Goal: Use online tool/utility: Use online tool/utility

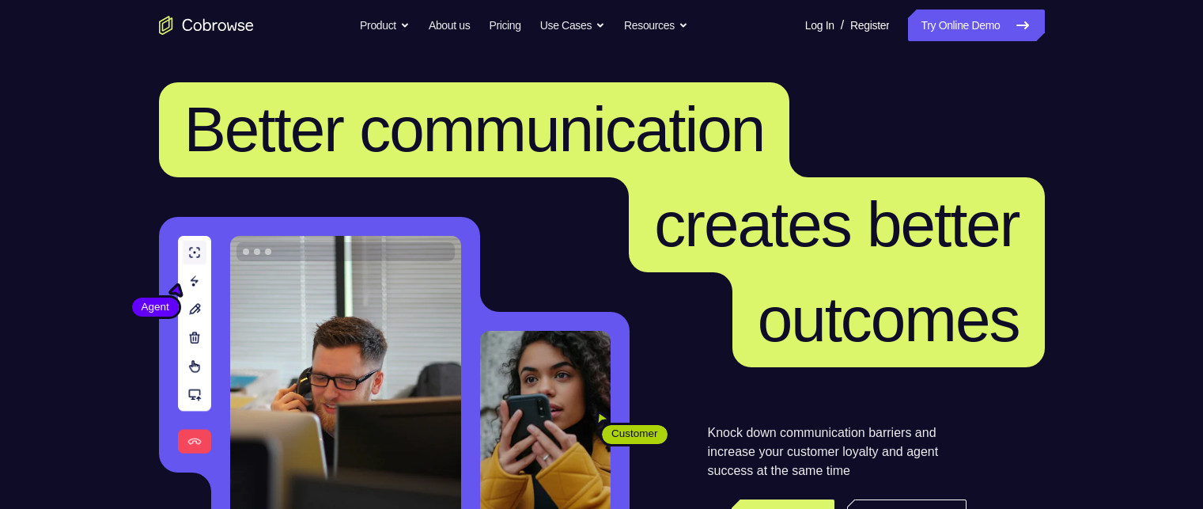
click at [965, 34] on link "Try Online Demo" at bounding box center [976, 25] width 136 height 32
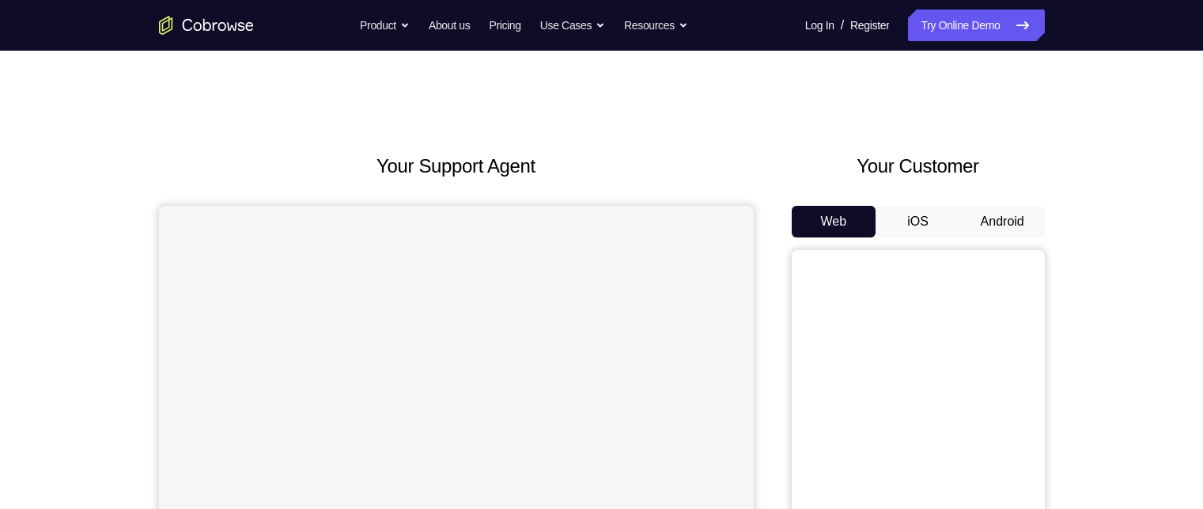
click at [1032, 212] on button "Android" at bounding box center [1002, 222] width 85 height 32
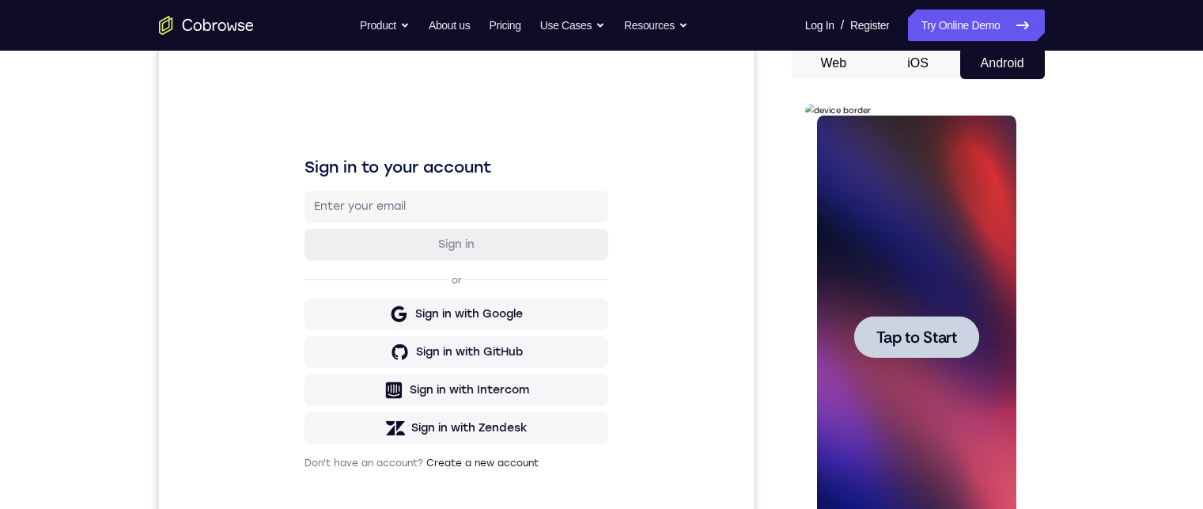
click at [925, 348] on div at bounding box center [916, 337] width 125 height 42
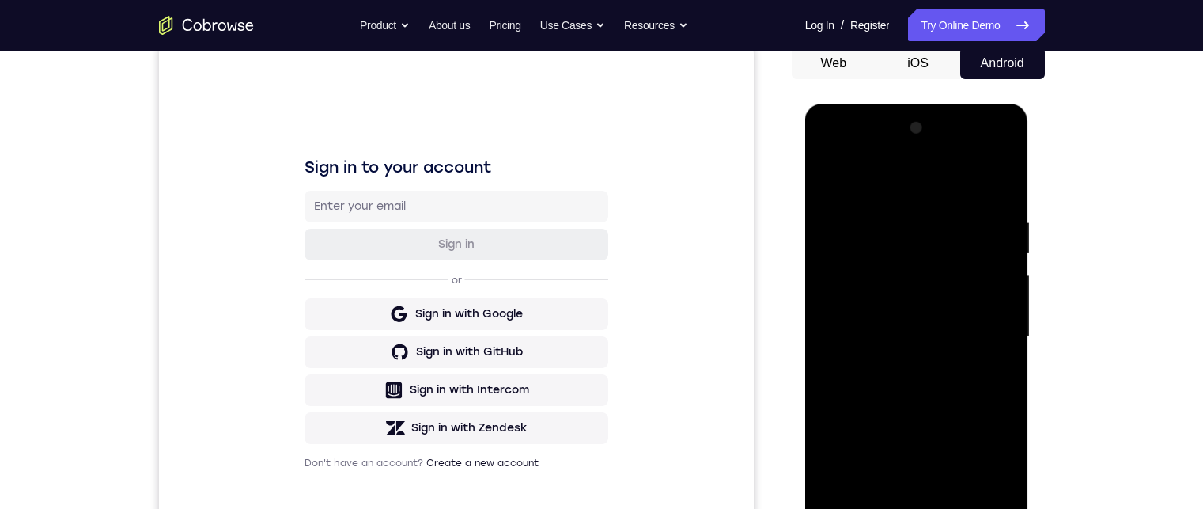
scroll to position [237, 0]
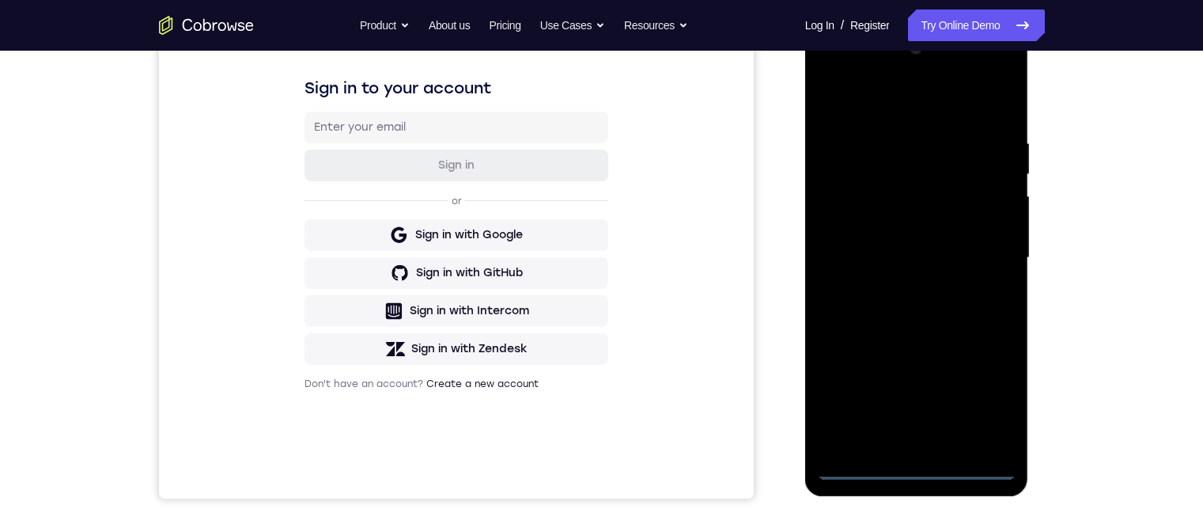
click at [920, 467] on div at bounding box center [916, 257] width 199 height 443
click at [981, 379] on div at bounding box center [916, 257] width 199 height 443
click at [984, 401] on div at bounding box center [916, 257] width 199 height 443
click at [911, 108] on div at bounding box center [916, 257] width 199 height 443
click at [977, 256] on div at bounding box center [916, 257] width 199 height 443
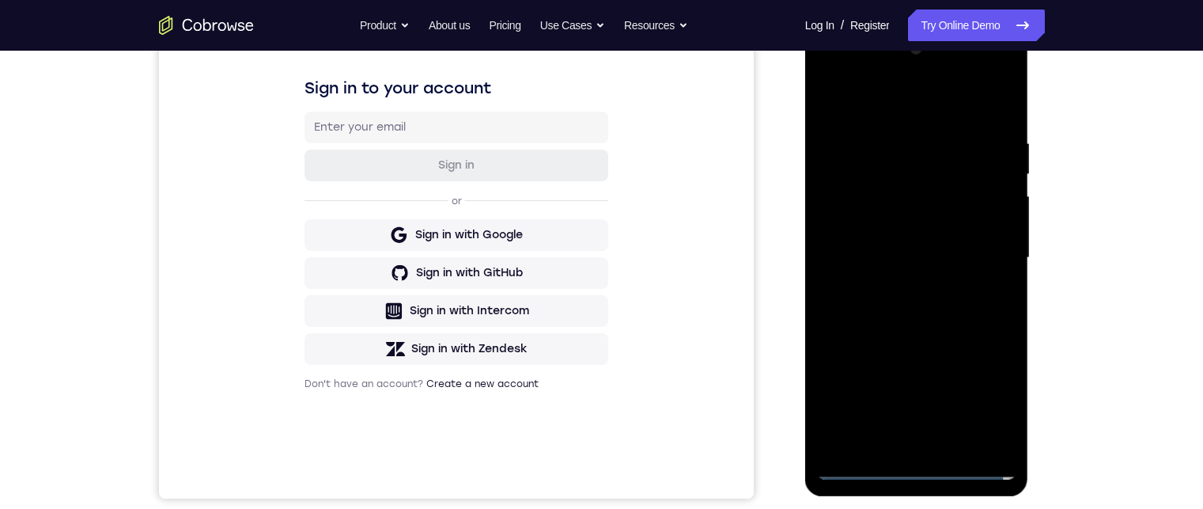
click at [895, 286] on div at bounding box center [916, 257] width 199 height 443
click at [886, 233] on div at bounding box center [916, 257] width 199 height 443
click at [886, 234] on div at bounding box center [916, 257] width 199 height 443
click at [928, 185] on div at bounding box center [916, 257] width 199 height 443
click at [1000, 221] on div at bounding box center [916, 257] width 199 height 443
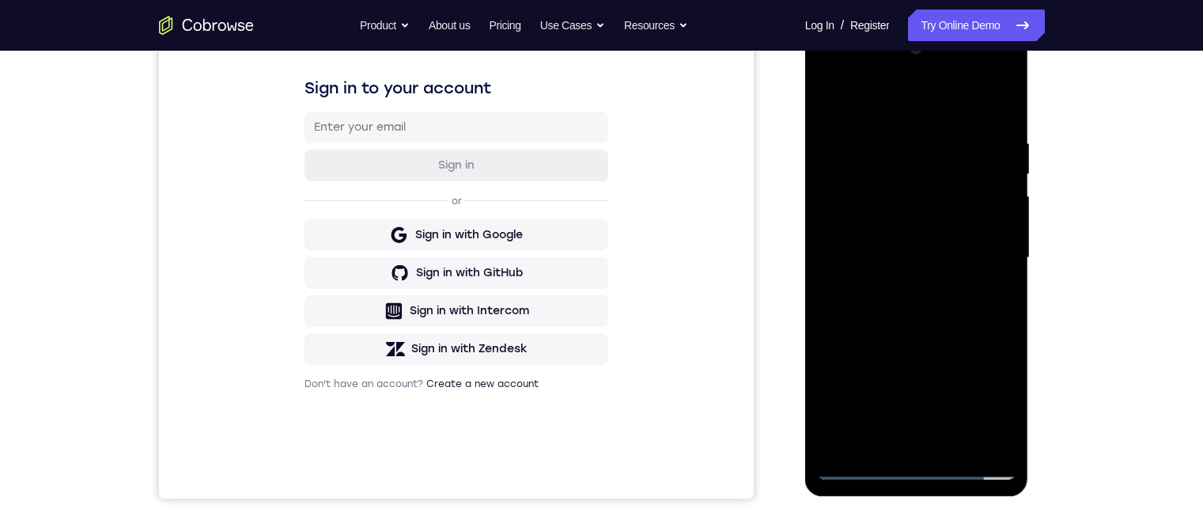
click at [998, 225] on div at bounding box center [916, 257] width 199 height 443
click at [976, 256] on div at bounding box center [916, 257] width 199 height 443
click at [902, 320] on div at bounding box center [916, 257] width 199 height 443
click at [921, 306] on div at bounding box center [916, 257] width 199 height 443
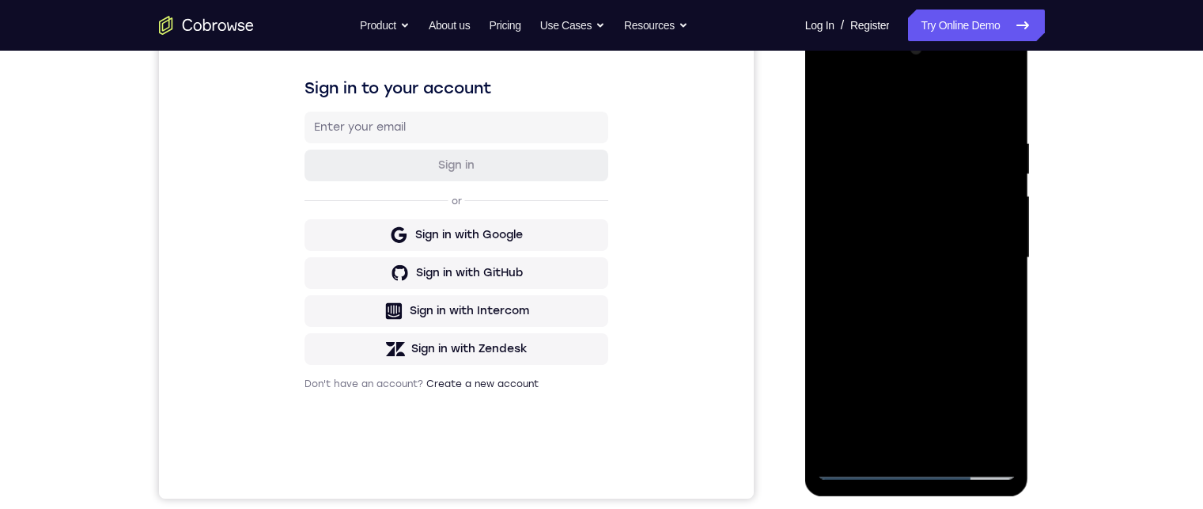
click at [925, 317] on div at bounding box center [916, 257] width 199 height 443
click at [1001, 96] on div at bounding box center [916, 257] width 199 height 443
click at [833, 92] on div at bounding box center [916, 257] width 199 height 443
click at [873, 445] on div at bounding box center [916, 257] width 199 height 443
click at [899, 96] on div at bounding box center [916, 257] width 199 height 443
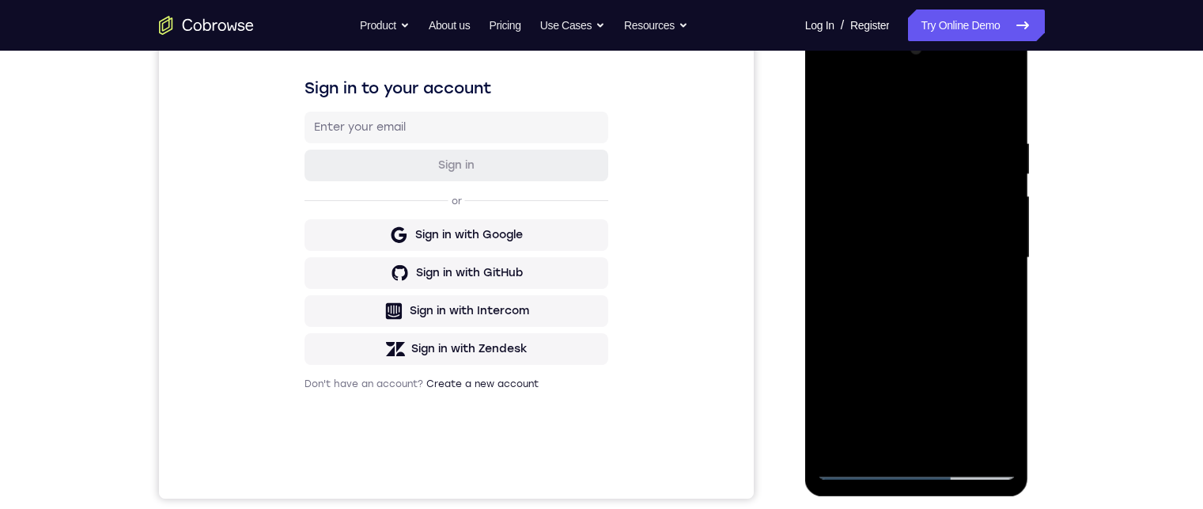
click at [887, 126] on div at bounding box center [916, 257] width 199 height 443
click at [916, 156] on div at bounding box center [916, 257] width 199 height 443
click at [859, 443] on div at bounding box center [916, 257] width 199 height 443
click at [833, 101] on div at bounding box center [916, 257] width 199 height 443
click at [898, 153] on div at bounding box center [916, 257] width 199 height 443
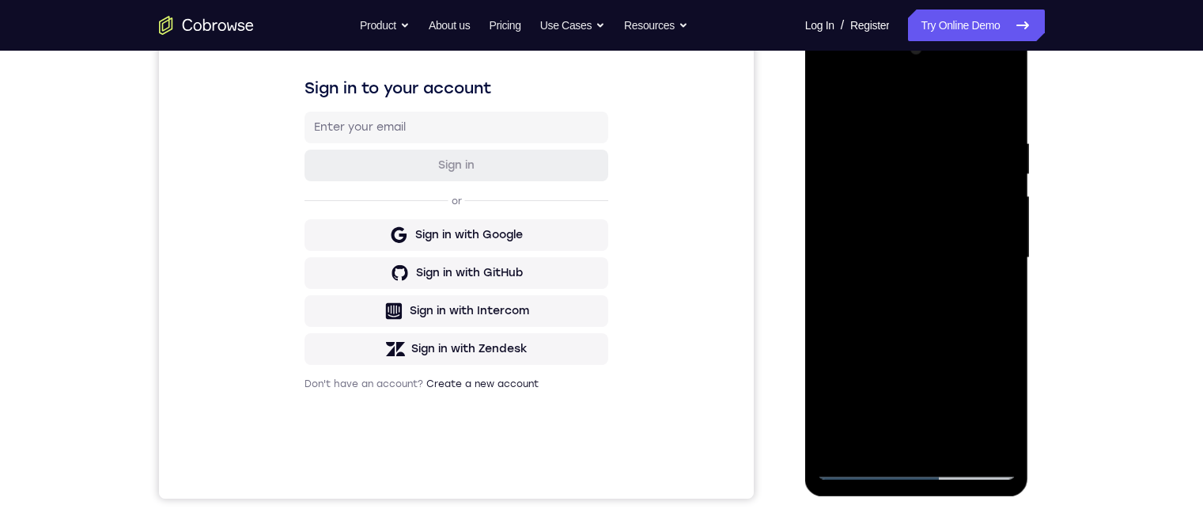
click at [917, 148] on div at bounding box center [916, 257] width 199 height 443
click at [862, 443] on div at bounding box center [916, 257] width 199 height 443
click at [832, 91] on div at bounding box center [916, 257] width 199 height 443
click at [875, 118] on div at bounding box center [916, 257] width 199 height 443
click at [893, 146] on div at bounding box center [916, 257] width 199 height 443
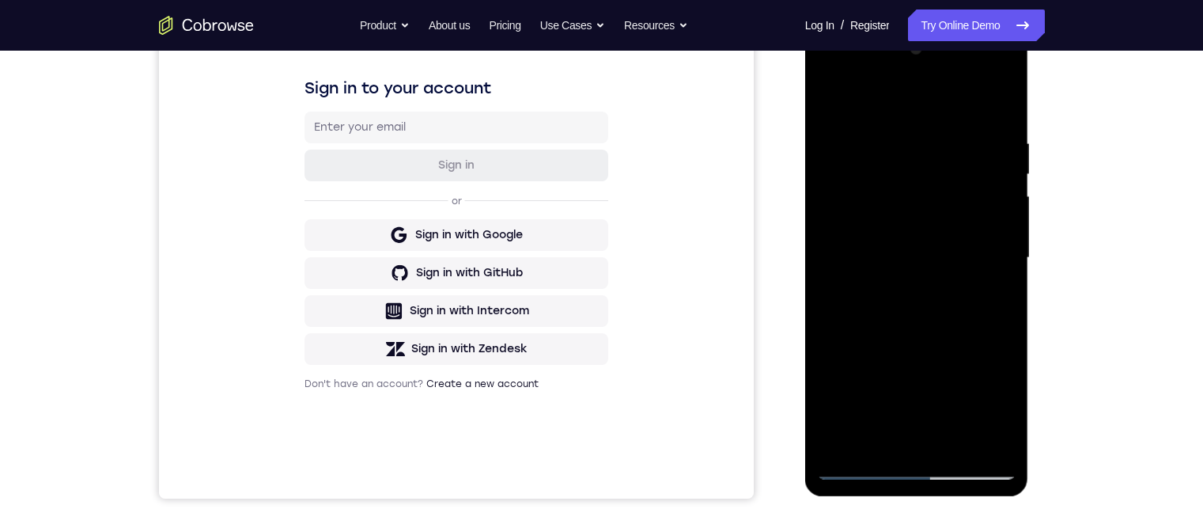
click at [826, 92] on div at bounding box center [916, 257] width 199 height 443
click at [891, 153] on div at bounding box center [916, 257] width 199 height 443
click at [902, 143] on div at bounding box center [916, 257] width 199 height 443
click at [901, 150] on div at bounding box center [916, 257] width 199 height 443
click at [827, 91] on div at bounding box center [916, 257] width 199 height 443
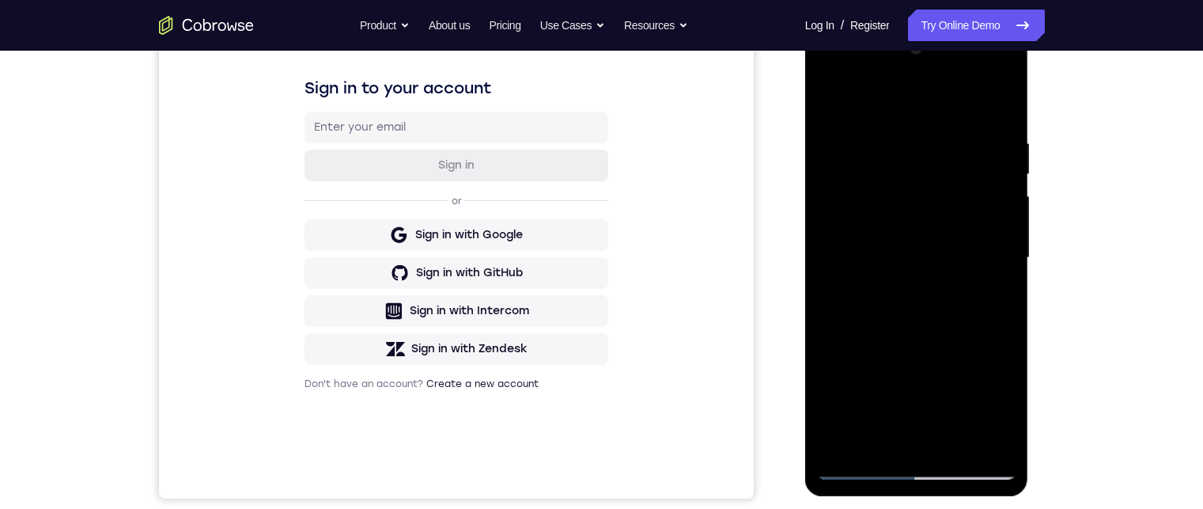
click at [851, 465] on div at bounding box center [916, 257] width 199 height 443
click at [855, 465] on div at bounding box center [916, 257] width 199 height 443
click at [953, 437] on div at bounding box center [916, 257] width 199 height 443
click at [925, 348] on div at bounding box center [916, 257] width 199 height 443
click at [835, 94] on div at bounding box center [916, 257] width 199 height 443
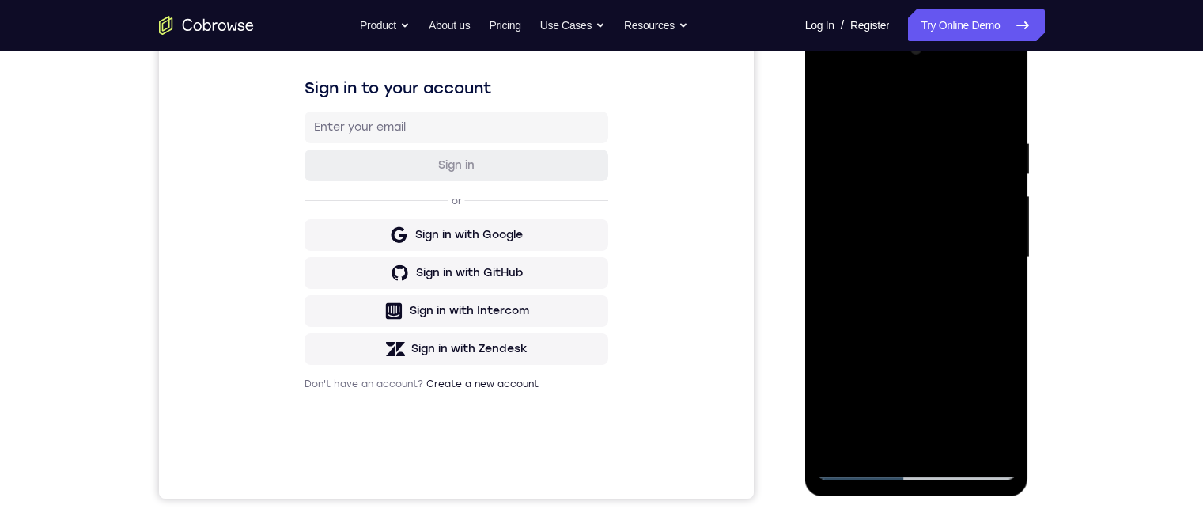
click at [889, 126] on div at bounding box center [916, 257] width 199 height 443
click at [1006, 269] on div at bounding box center [916, 257] width 199 height 443
click at [977, 438] on div at bounding box center [916, 257] width 199 height 443
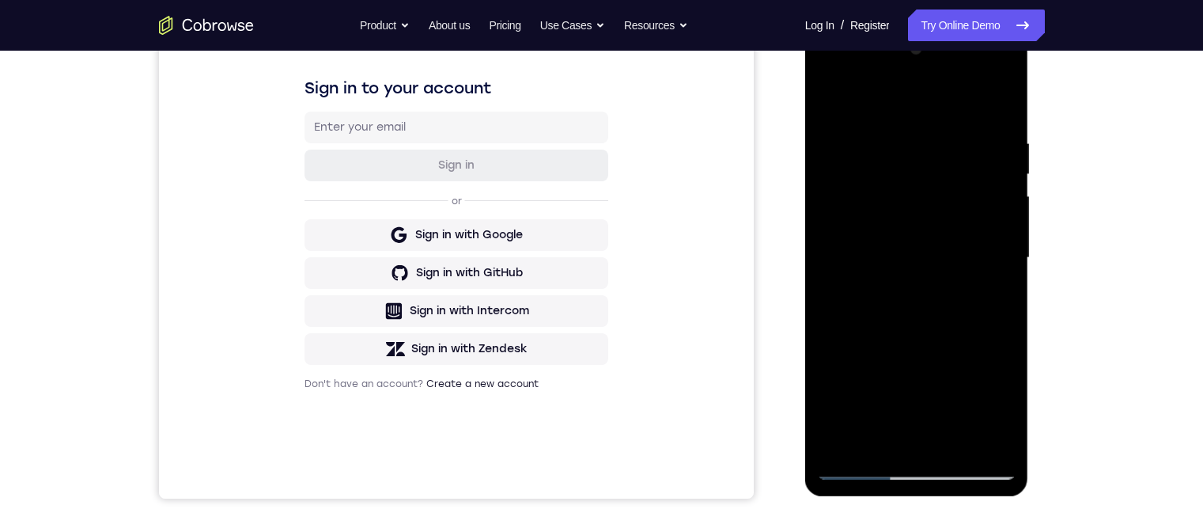
click at [1009, 282] on div at bounding box center [916, 257] width 199 height 443
click at [1012, 275] on div at bounding box center [916, 257] width 199 height 443
click at [826, 286] on div at bounding box center [916, 257] width 199 height 443
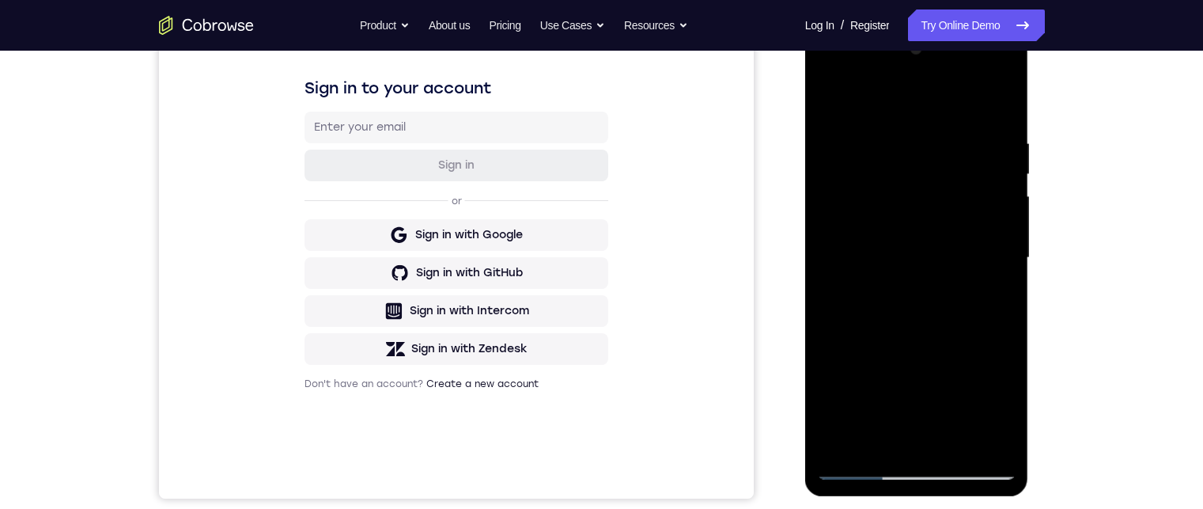
click at [1010, 276] on div at bounding box center [916, 257] width 199 height 443
click at [1012, 277] on div at bounding box center [916, 257] width 199 height 443
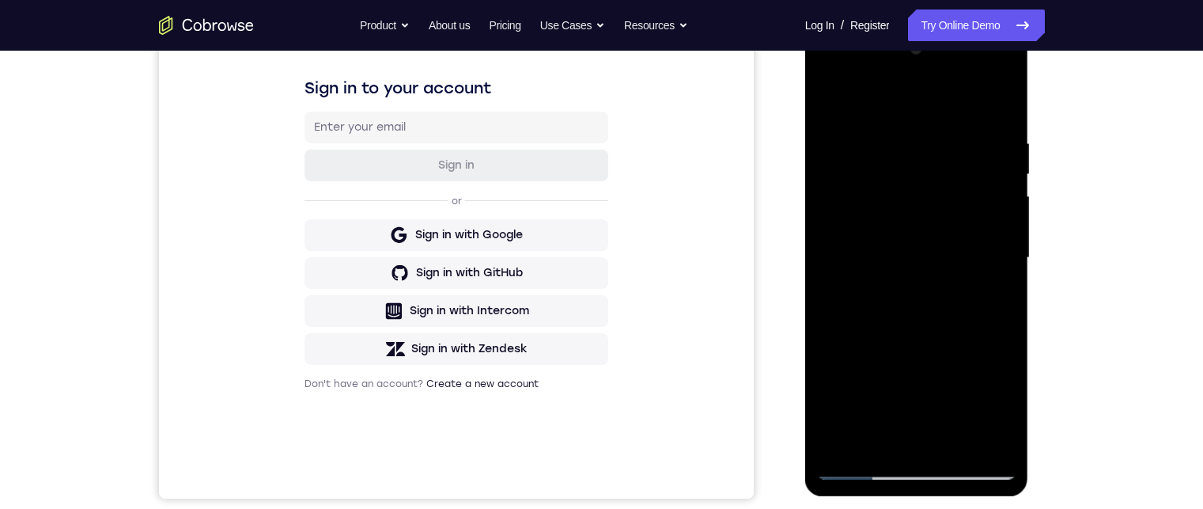
click at [1012, 277] on div at bounding box center [916, 257] width 199 height 443
click at [1001, 101] on div at bounding box center [916, 257] width 199 height 443
click at [987, 442] on div at bounding box center [916, 257] width 199 height 443
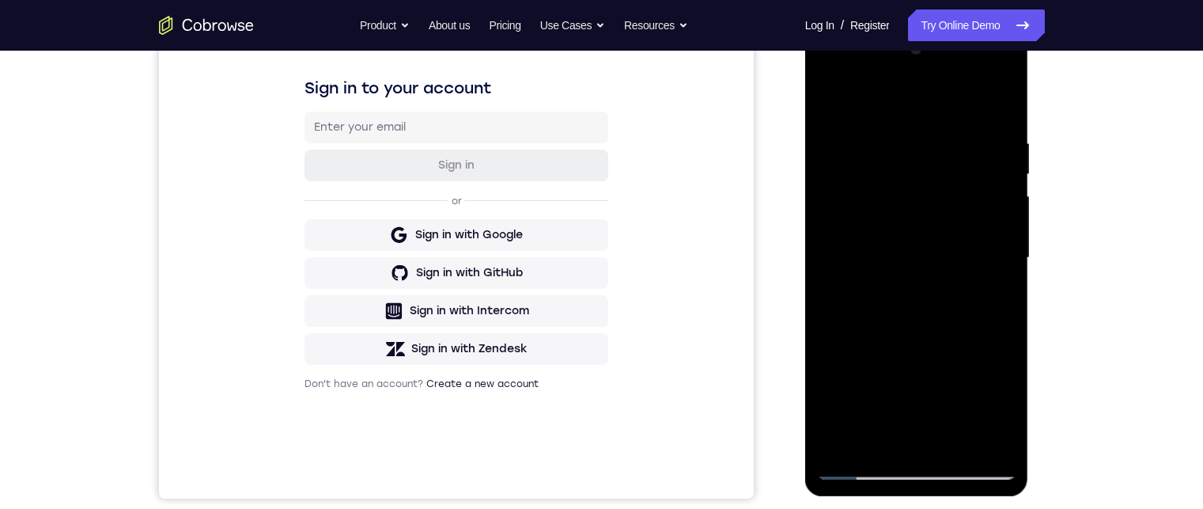
click at [838, 440] on div at bounding box center [916, 257] width 199 height 443
drag, startPoint x: 887, startPoint y: 319, endPoint x: 889, endPoint y: 232, distance: 87.0
click at [889, 229] on div at bounding box center [916, 257] width 199 height 443
drag, startPoint x: 899, startPoint y: 269, endPoint x: 898, endPoint y: 316, distance: 47.5
click at [901, 248] on div at bounding box center [916, 257] width 199 height 443
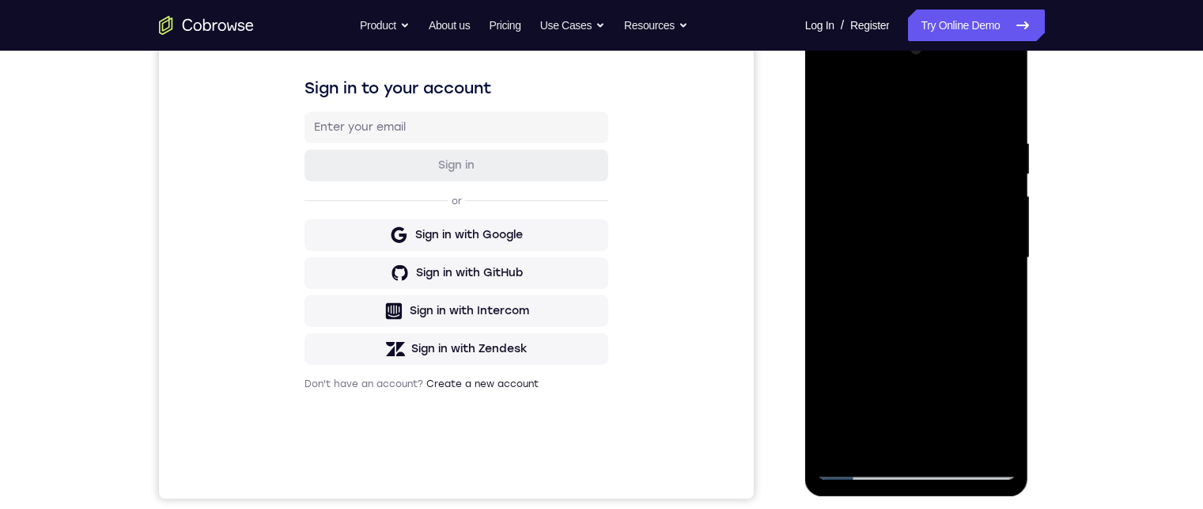
drag, startPoint x: 898, startPoint y: 338, endPoint x: 902, endPoint y: 261, distance: 76.8
click at [901, 263] on div at bounding box center [916, 257] width 199 height 443
drag, startPoint x: 913, startPoint y: 293, endPoint x: 924, endPoint y: 269, distance: 25.9
click at [920, 254] on div at bounding box center [916, 257] width 199 height 443
drag, startPoint x: 918, startPoint y: 331, endPoint x: 927, endPoint y: 278, distance: 54.5
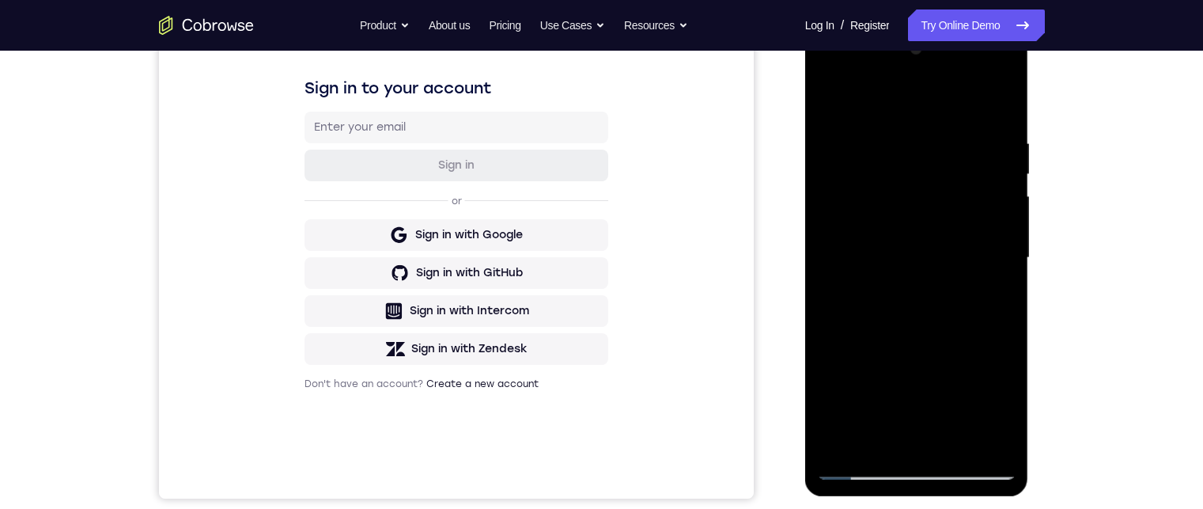
click at [927, 277] on div at bounding box center [916, 257] width 199 height 443
click at [919, 276] on div at bounding box center [916, 257] width 199 height 443
drag, startPoint x: 921, startPoint y: 286, endPoint x: 916, endPoint y: 280, distance: 8.4
click at [921, 249] on div at bounding box center [916, 257] width 199 height 443
drag, startPoint x: 904, startPoint y: 359, endPoint x: 911, endPoint y: 259, distance: 99.9
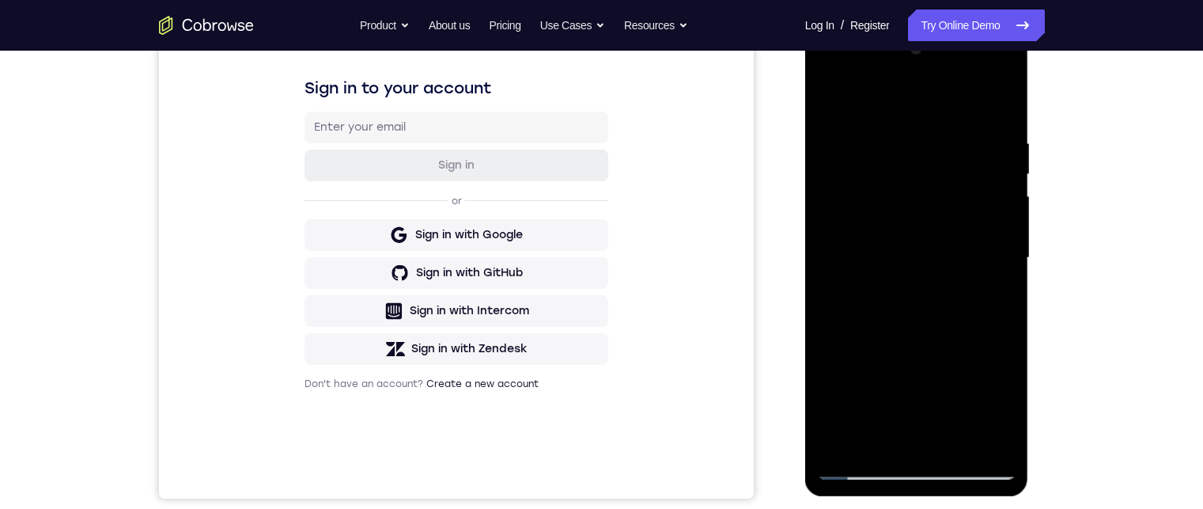
click at [911, 255] on div at bounding box center [916, 257] width 199 height 443
drag, startPoint x: 912, startPoint y: 300, endPoint x: 921, endPoint y: 244, distance: 56.0
click at [921, 242] on div at bounding box center [916, 257] width 199 height 443
drag, startPoint x: 917, startPoint y: 275, endPoint x: 922, endPoint y: 235, distance: 40.6
click at [921, 231] on div at bounding box center [916, 257] width 199 height 443
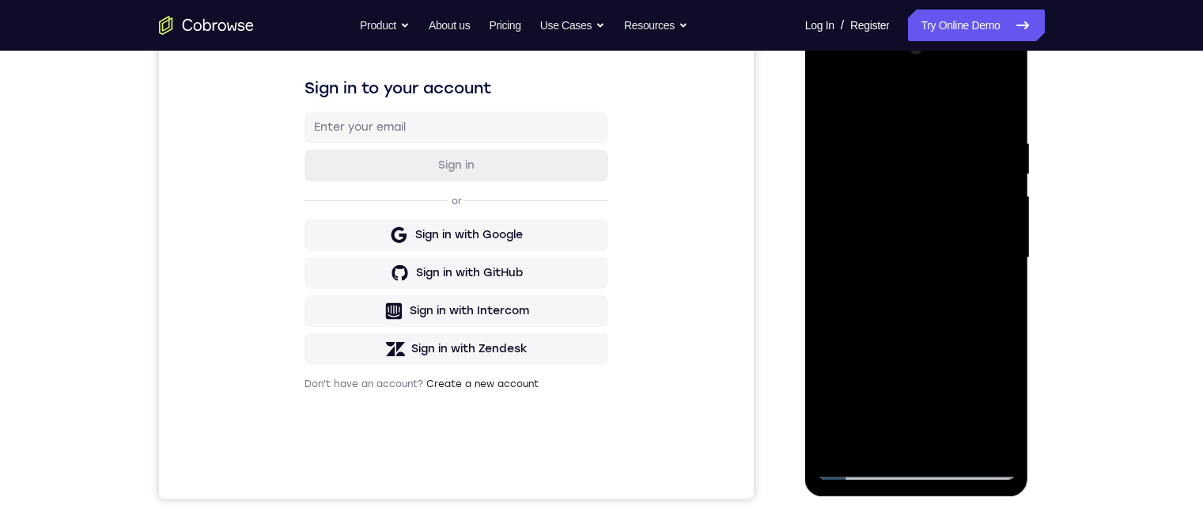
drag, startPoint x: 922, startPoint y: 250, endPoint x: 923, endPoint y: 238, distance: 11.9
click at [924, 229] on div at bounding box center [916, 257] width 199 height 443
drag, startPoint x: 914, startPoint y: 270, endPoint x: 916, endPoint y: 234, distance: 35.6
click at [916, 234] on div at bounding box center [916, 257] width 199 height 443
drag, startPoint x: 883, startPoint y: 370, endPoint x: 900, endPoint y: 205, distance: 166.1
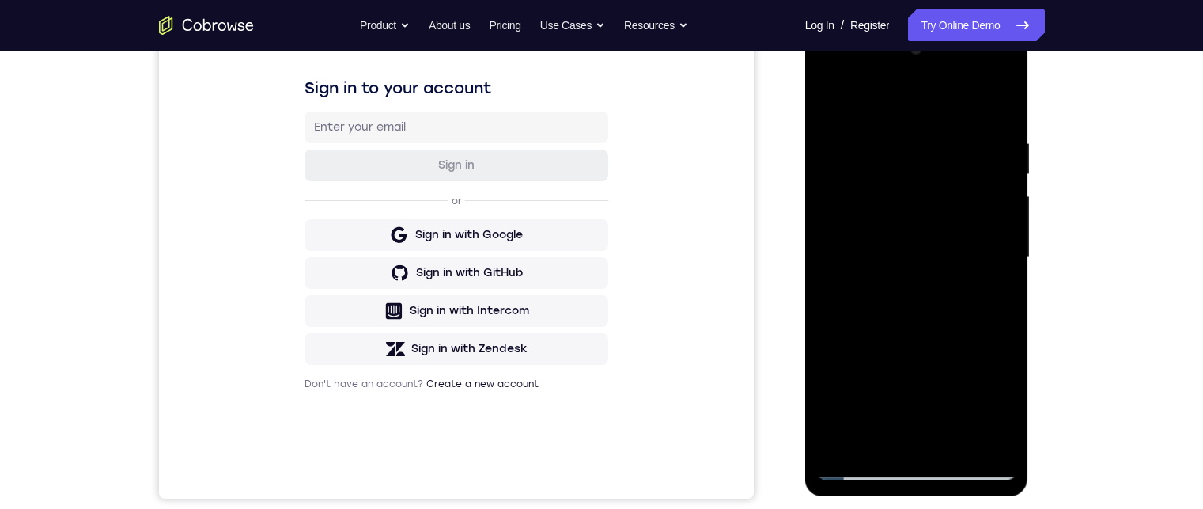
click at [900, 205] on div at bounding box center [916, 257] width 199 height 443
click at [908, 158] on div at bounding box center [916, 257] width 199 height 443
drag, startPoint x: 911, startPoint y: 282, endPoint x: 924, endPoint y: 188, distance: 95.0
click at [924, 188] on div at bounding box center [916, 257] width 199 height 443
drag, startPoint x: 928, startPoint y: 214, endPoint x: 932, endPoint y: 185, distance: 29.5
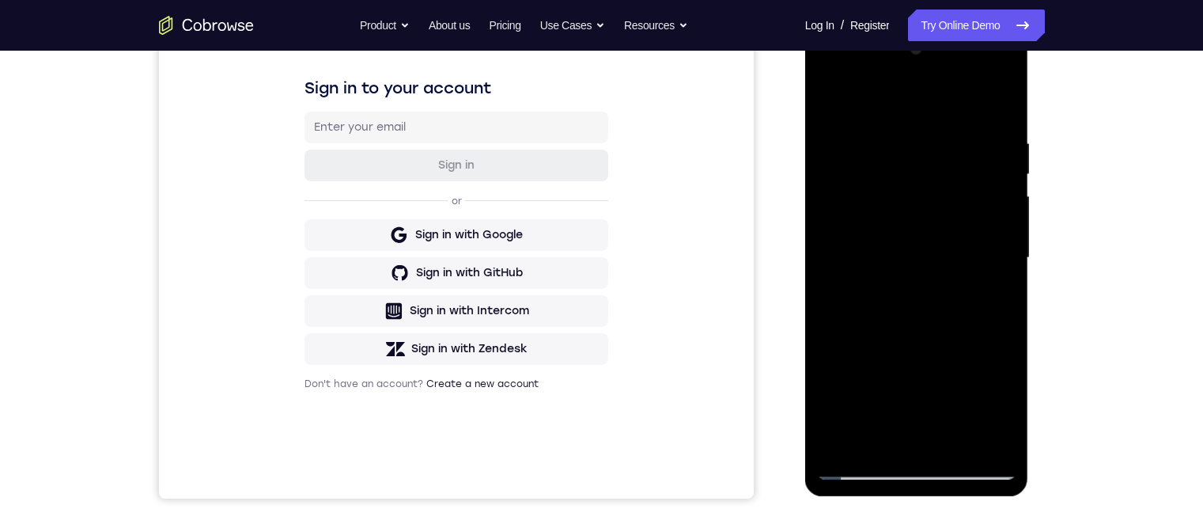
click at [932, 185] on div at bounding box center [916, 257] width 199 height 443
drag, startPoint x: 940, startPoint y: 270, endPoint x: 934, endPoint y: 168, distance: 101.4
click at [934, 167] on div at bounding box center [916, 257] width 199 height 443
drag, startPoint x: 941, startPoint y: 225, endPoint x: 941, endPoint y: 190, distance: 35.6
click at [941, 192] on div at bounding box center [916, 257] width 199 height 443
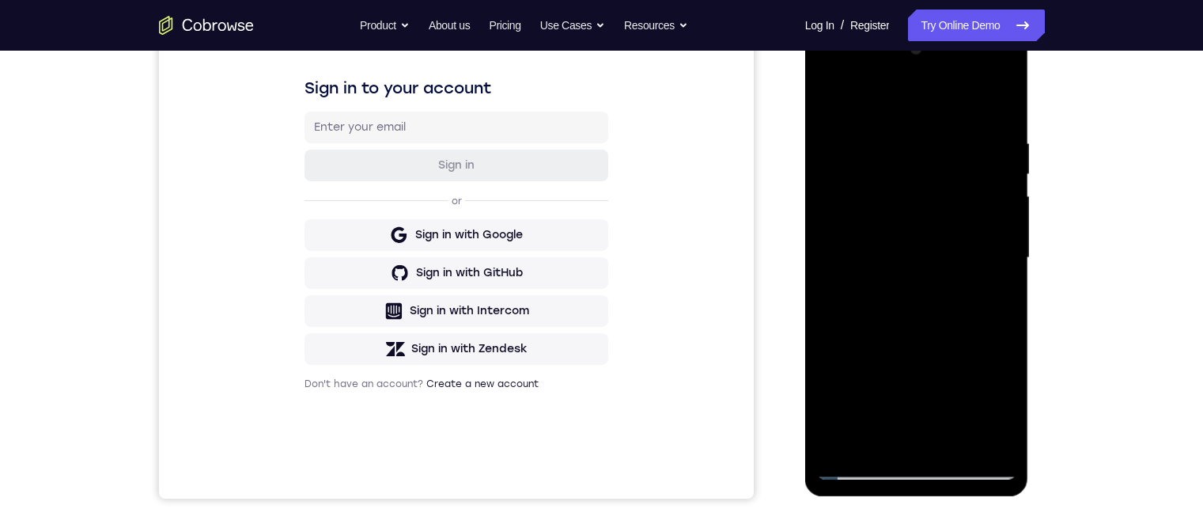
drag, startPoint x: 940, startPoint y: 331, endPoint x: 961, endPoint y: 191, distance: 140.8
click at [962, 176] on div at bounding box center [916, 257] width 199 height 443
drag, startPoint x: 955, startPoint y: 214, endPoint x: 956, endPoint y: 136, distance: 78.3
click at [956, 138] on div at bounding box center [916, 257] width 199 height 443
drag, startPoint x: 956, startPoint y: 234, endPoint x: 970, endPoint y: 161, distance: 74.0
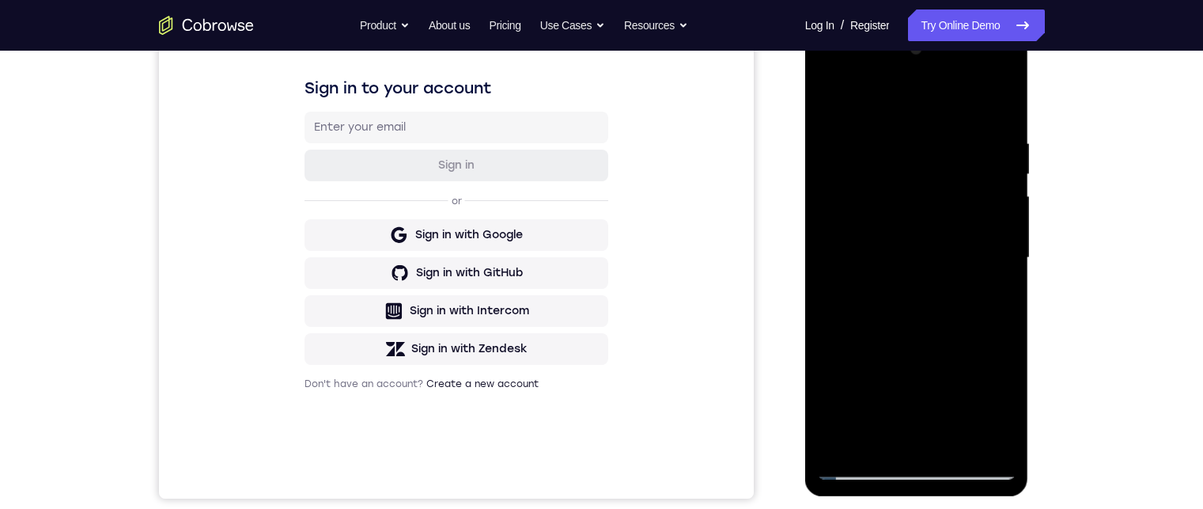
click at [969, 168] on div at bounding box center [916, 257] width 199 height 443
click at [993, 440] on div at bounding box center [916, 257] width 199 height 443
click at [833, 196] on div at bounding box center [916, 257] width 199 height 443
click at [1000, 108] on div at bounding box center [916, 257] width 199 height 443
click at [1008, 96] on div at bounding box center [916, 257] width 199 height 443
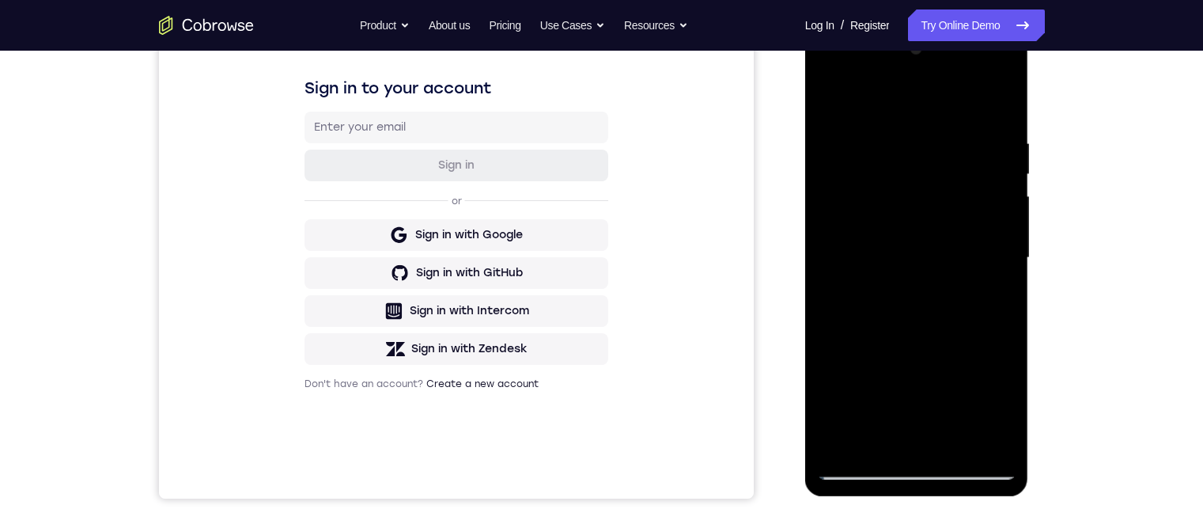
click at [1003, 49] on div at bounding box center [916, 257] width 199 height 443
click at [840, 438] on div at bounding box center [916, 257] width 199 height 443
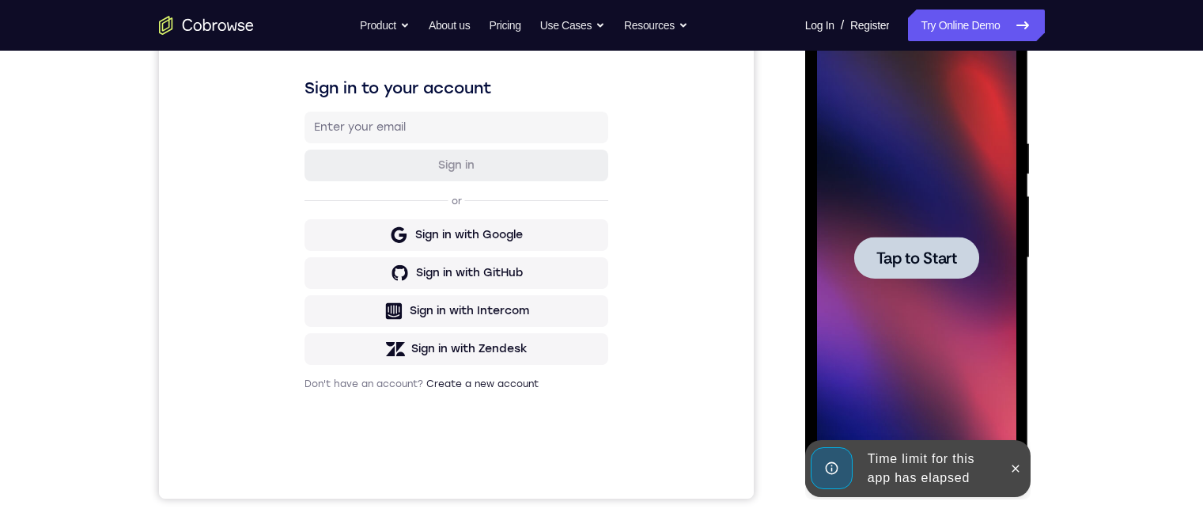
click at [843, 440] on div at bounding box center [916, 257] width 199 height 443
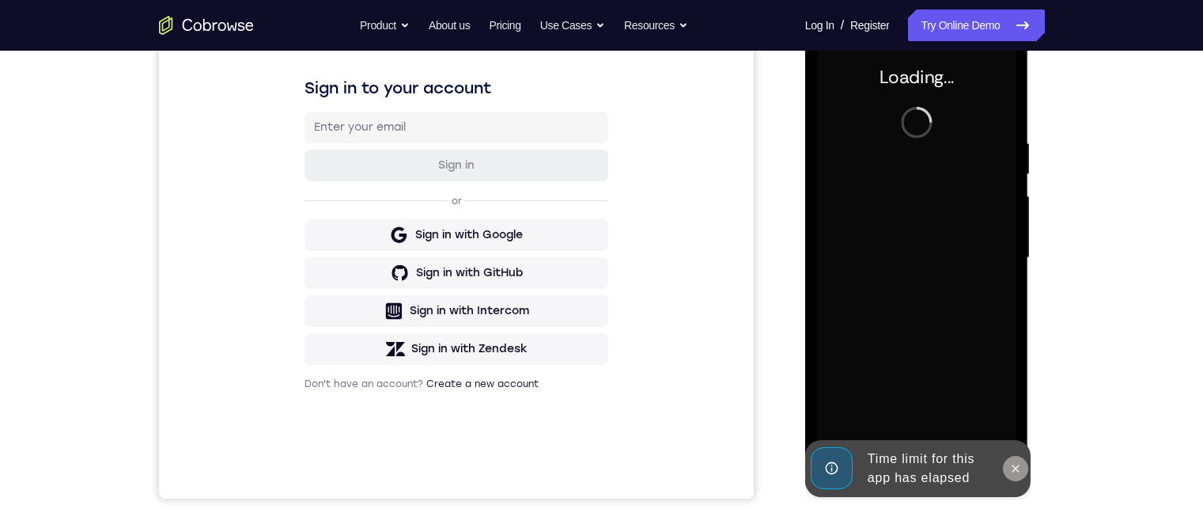
click at [1012, 465] on icon at bounding box center [1015, 467] width 7 height 7
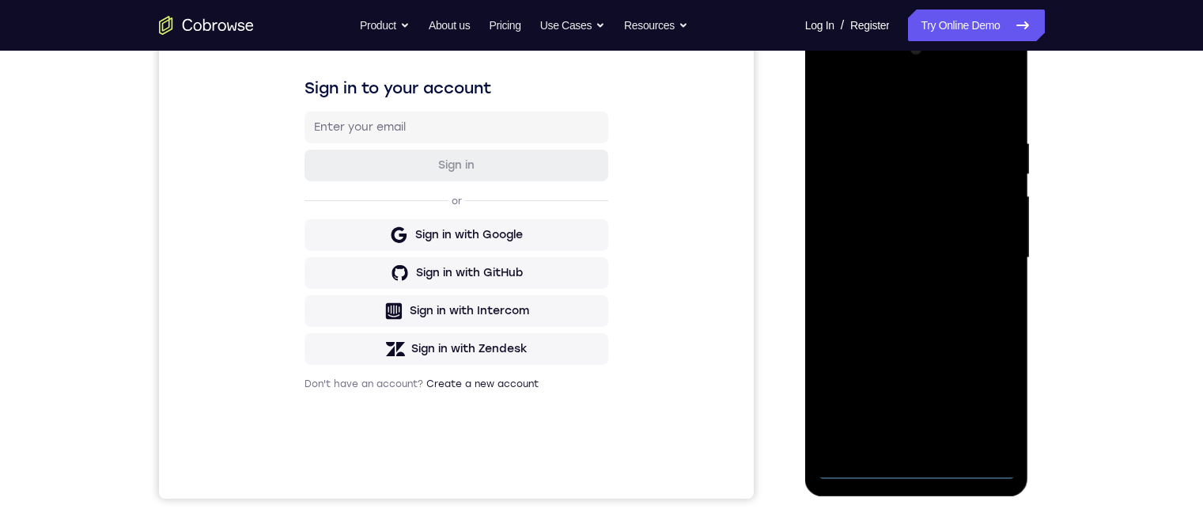
scroll to position [79, 0]
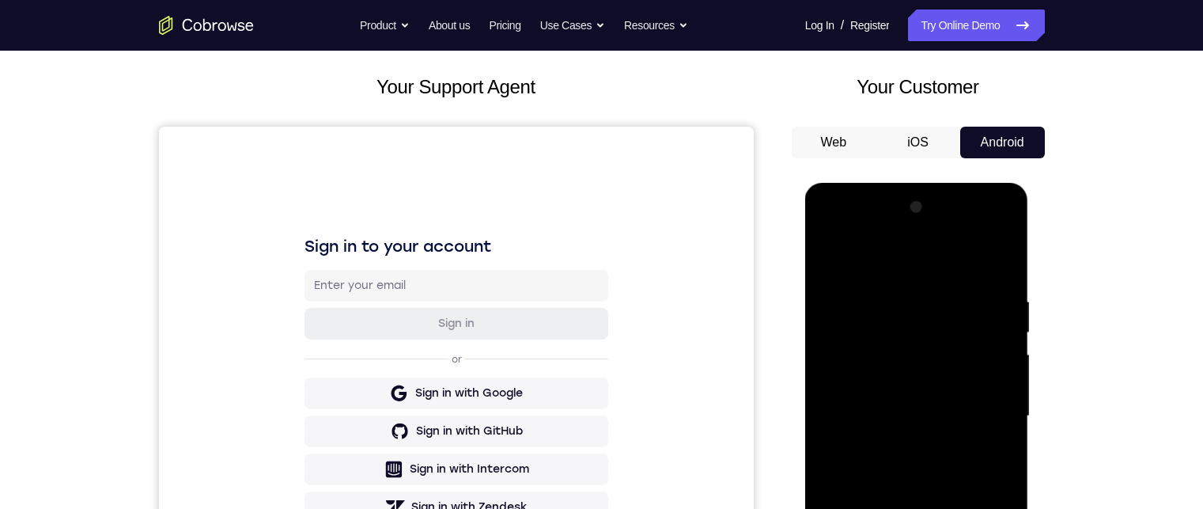
drag, startPoint x: 917, startPoint y: 621, endPoint x: 927, endPoint y: 620, distance: 10.3
click at [917, 508] on div at bounding box center [916, 416] width 199 height 443
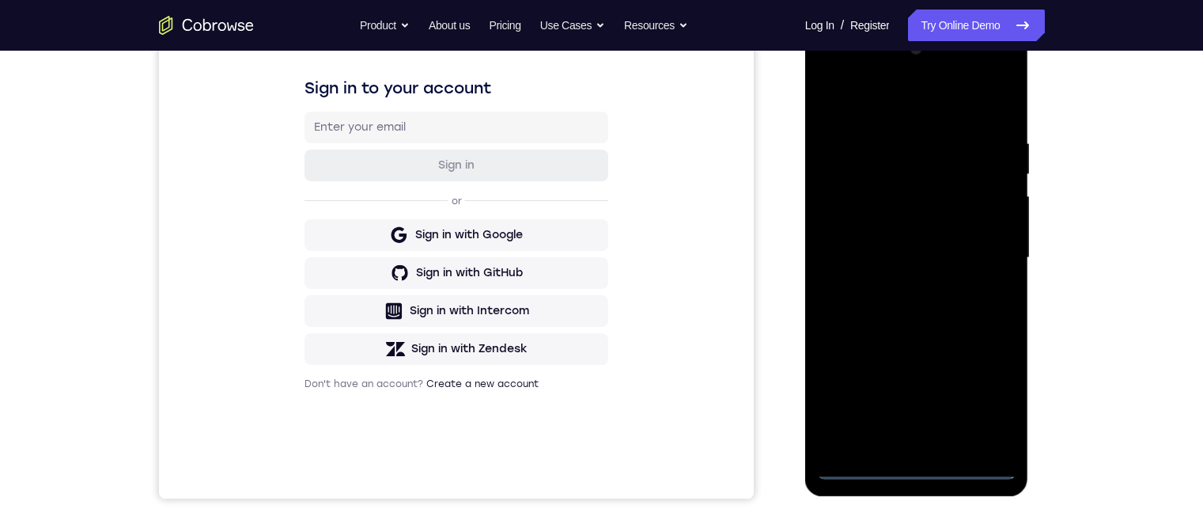
click at [978, 403] on div at bounding box center [916, 257] width 199 height 443
click at [936, 100] on div at bounding box center [916, 257] width 199 height 443
click at [990, 249] on div at bounding box center [916, 257] width 199 height 443
click at [902, 285] on div at bounding box center [916, 257] width 199 height 443
click at [910, 231] on div at bounding box center [916, 257] width 199 height 443
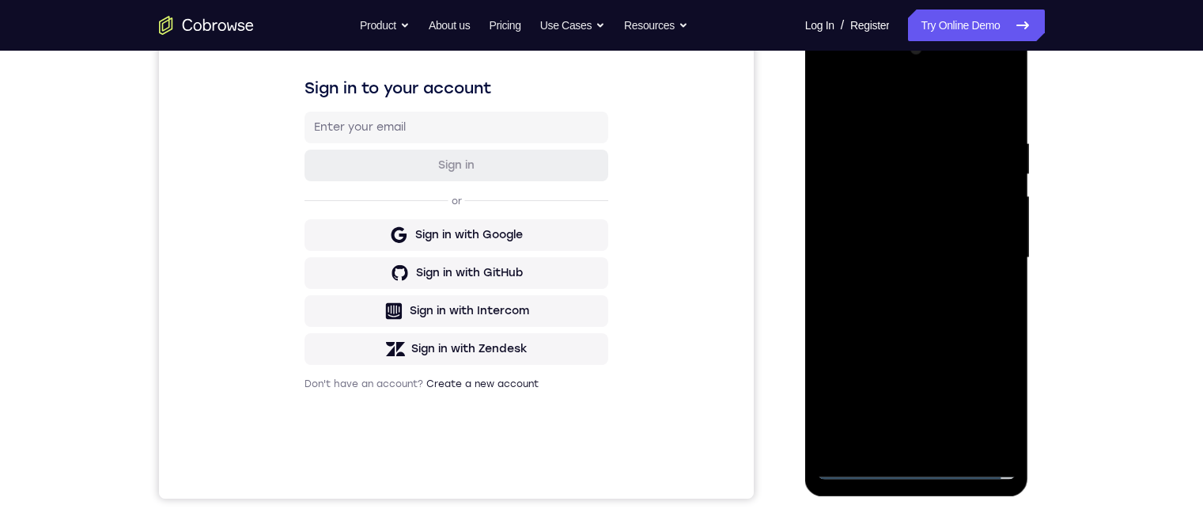
click at [909, 222] on div at bounding box center [916, 257] width 199 height 443
click at [1000, 225] on div at bounding box center [916, 257] width 199 height 443
click at [879, 231] on div at bounding box center [916, 257] width 199 height 443
click at [893, 262] on div at bounding box center [916, 257] width 199 height 443
click at [922, 316] on div at bounding box center [916, 257] width 199 height 443
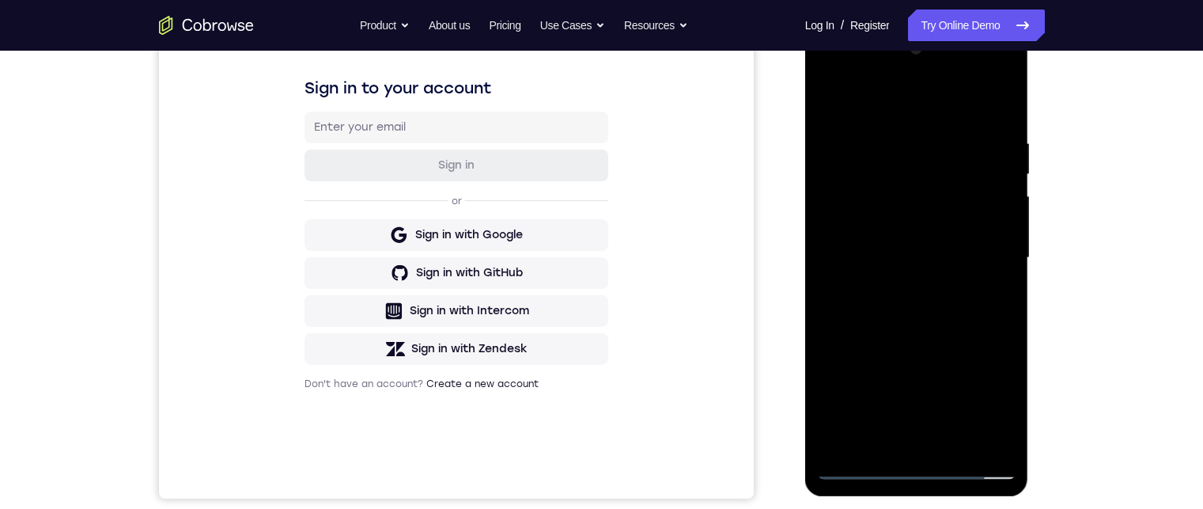
click at [921, 302] on div at bounding box center [916, 257] width 199 height 443
click at [910, 321] on div at bounding box center [916, 257] width 199 height 443
drag, startPoint x: 993, startPoint y: 363, endPoint x: 995, endPoint y: 278, distance: 85.4
click at [995, 278] on div at bounding box center [916, 257] width 199 height 443
drag, startPoint x: 986, startPoint y: 313, endPoint x: 986, endPoint y: 267, distance: 45.9
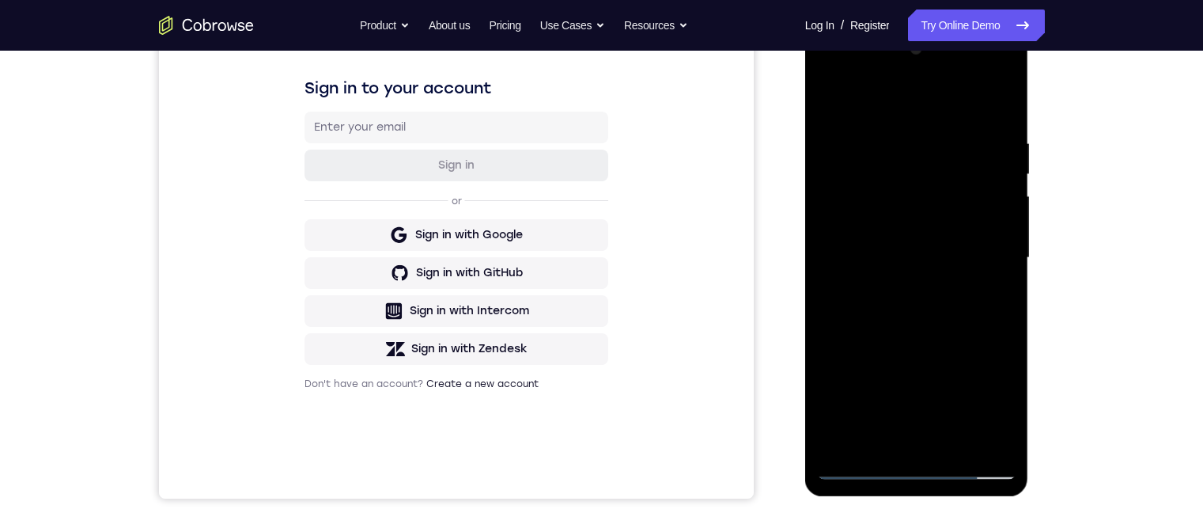
click at [986, 267] on div at bounding box center [916, 257] width 199 height 443
click at [825, 278] on div at bounding box center [916, 257] width 199 height 443
drag, startPoint x: 913, startPoint y: 326, endPoint x: 913, endPoint y: 210, distance: 115.5
click at [913, 210] on div at bounding box center [916, 257] width 199 height 443
drag, startPoint x: 943, startPoint y: 331, endPoint x: 950, endPoint y: 231, distance: 100.7
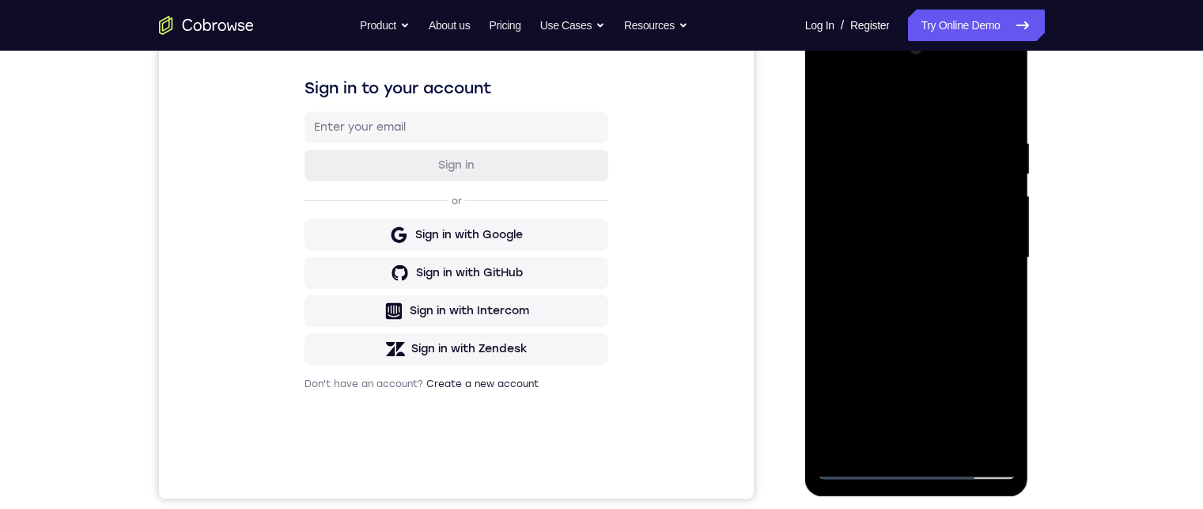
click at [950, 228] on div at bounding box center [916, 257] width 199 height 443
click at [959, 272] on div at bounding box center [916, 257] width 199 height 443
drag, startPoint x: 932, startPoint y: 253, endPoint x: 928, endPoint y: 322, distance: 68.9
click at [928, 322] on div at bounding box center [916, 257] width 199 height 443
drag, startPoint x: 923, startPoint y: 342, endPoint x: 919, endPoint y: 326, distance: 16.3
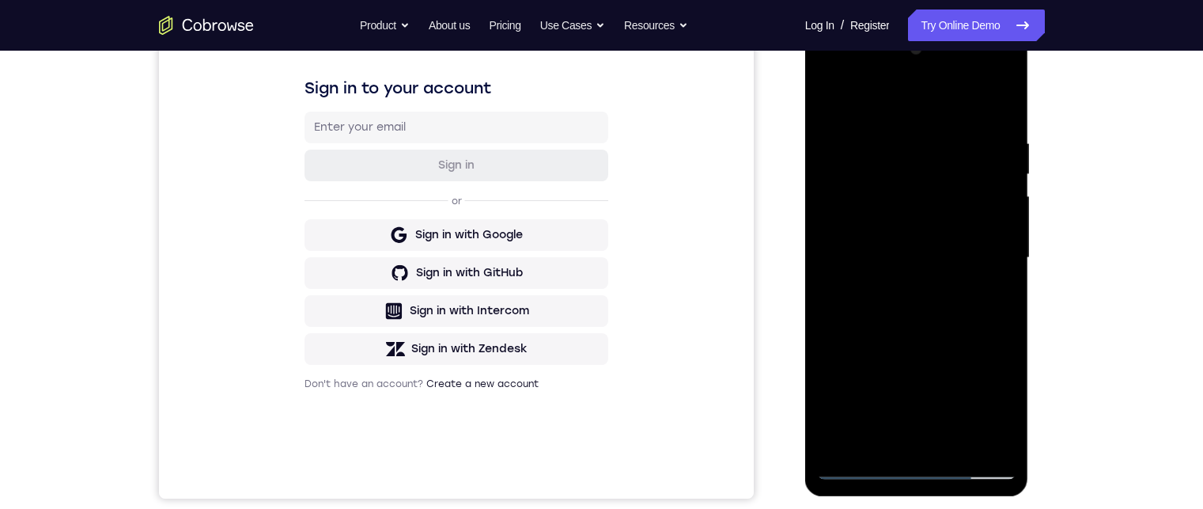
click at [929, 301] on div at bounding box center [916, 257] width 199 height 443
click at [836, 395] on div at bounding box center [916, 257] width 199 height 443
click at [949, 276] on div at bounding box center [916, 257] width 199 height 443
drag, startPoint x: 966, startPoint y: 247, endPoint x: 955, endPoint y: 313, distance: 67.2
click at [966, 244] on div at bounding box center [916, 257] width 199 height 443
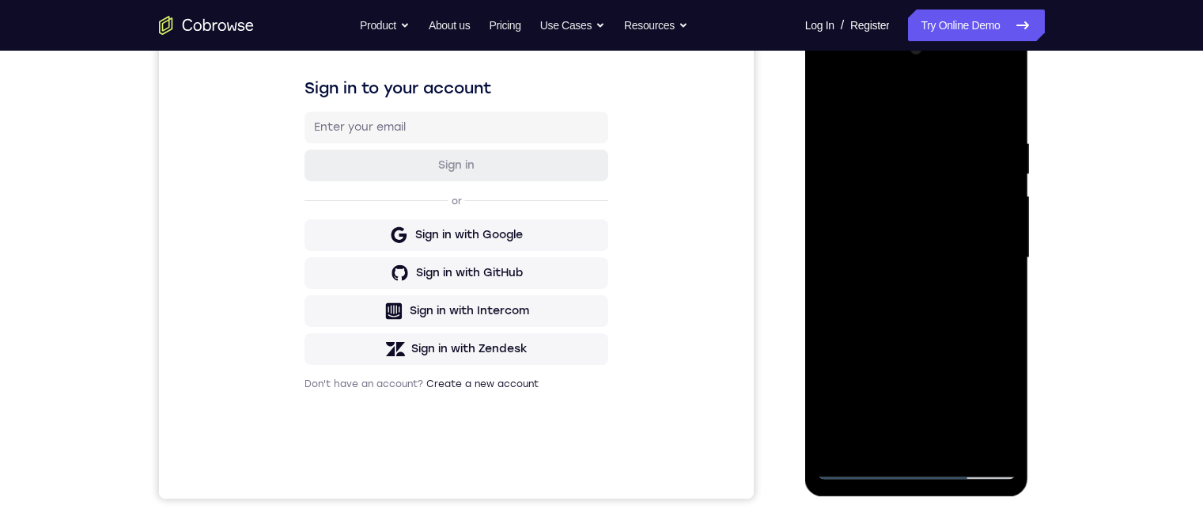
drag, startPoint x: 951, startPoint y: 320, endPoint x: 951, endPoint y: 240, distance: 79.1
click at [951, 243] on div at bounding box center [916, 257] width 199 height 443
drag, startPoint x: 936, startPoint y: 331, endPoint x: 968, endPoint y: 177, distance: 156.8
click at [968, 177] on div at bounding box center [916, 257] width 199 height 443
drag, startPoint x: 949, startPoint y: 288, endPoint x: 955, endPoint y: 214, distance: 73.8
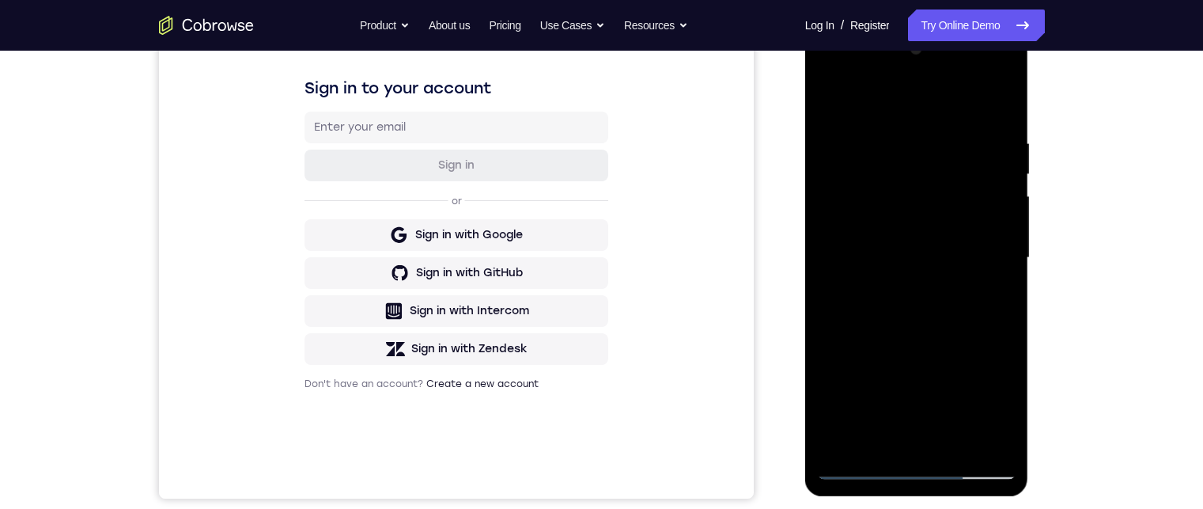
click at [955, 214] on div at bounding box center [916, 257] width 199 height 443
drag, startPoint x: 955, startPoint y: 313, endPoint x: 964, endPoint y: 276, distance: 38.4
click at [964, 275] on div at bounding box center [916, 257] width 199 height 443
click at [1008, 282] on div at bounding box center [916, 257] width 199 height 443
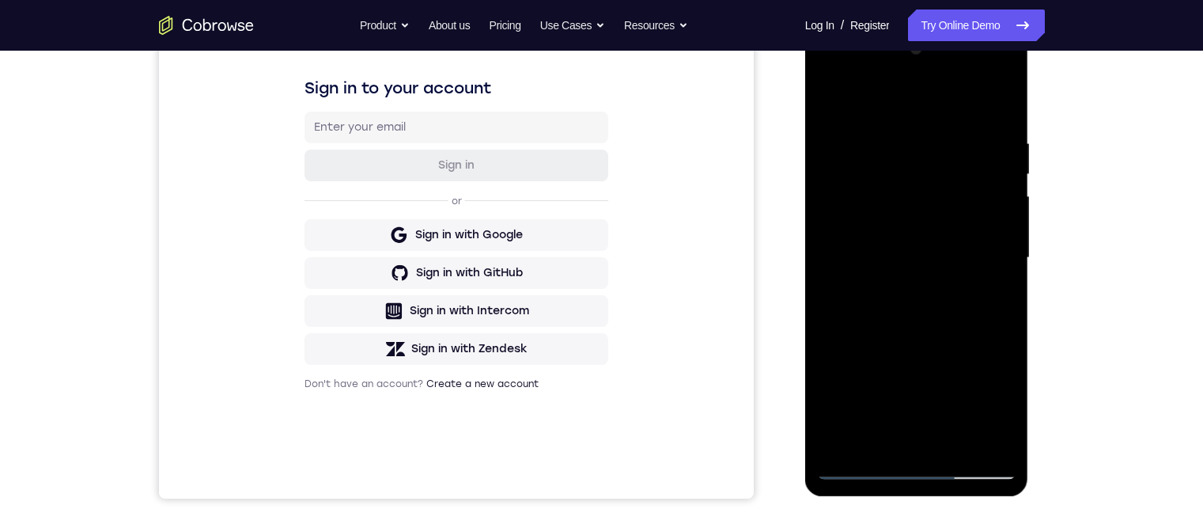
click at [1008, 282] on div at bounding box center [916, 257] width 199 height 443
click at [868, 255] on div at bounding box center [916, 257] width 199 height 443
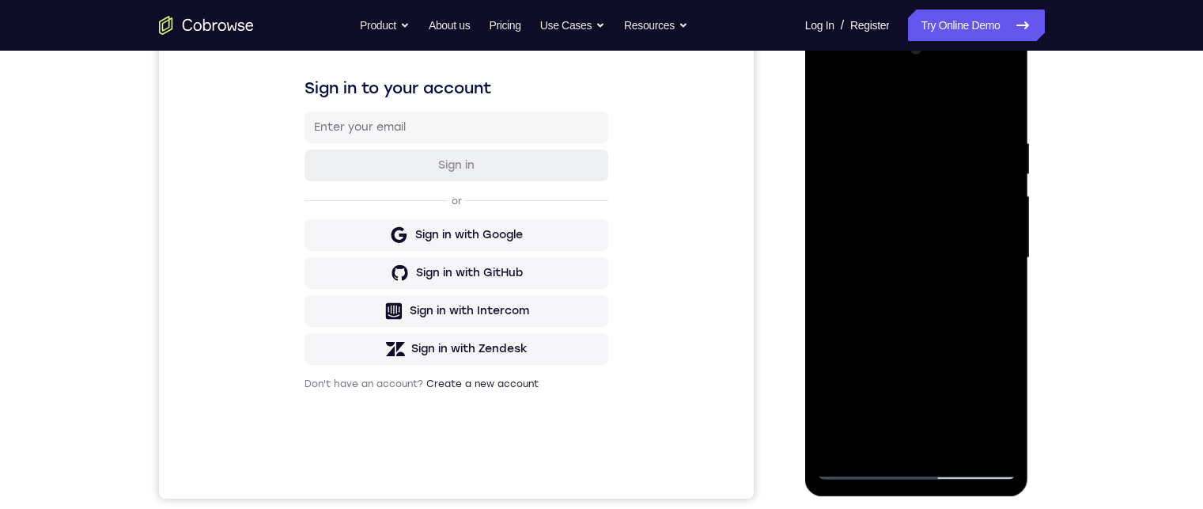
click at [1004, 172] on div at bounding box center [916, 257] width 199 height 443
drag, startPoint x: 971, startPoint y: 232, endPoint x: 968, endPoint y: 246, distance: 14.6
click at [968, 246] on div at bounding box center [916, 257] width 199 height 443
click at [1008, 223] on div at bounding box center [916, 257] width 199 height 443
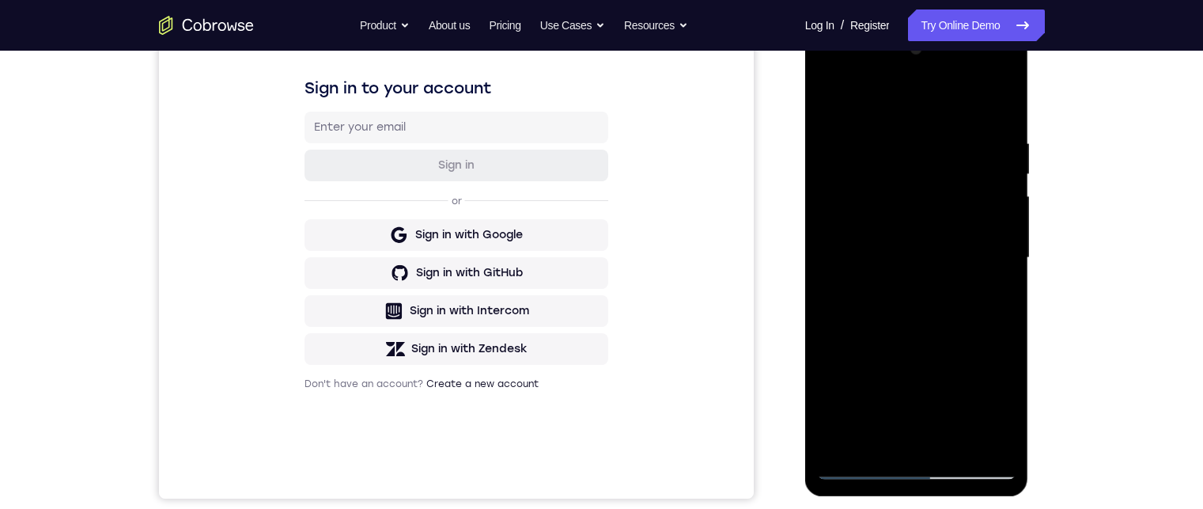
drag, startPoint x: 930, startPoint y: 244, endPoint x: 930, endPoint y: 225, distance: 19.0
click at [930, 225] on div at bounding box center [916, 257] width 199 height 443
click at [918, 207] on div at bounding box center [916, 257] width 199 height 443
drag, startPoint x: 917, startPoint y: 256, endPoint x: 917, endPoint y: 243, distance: 13.5
click at [917, 250] on div at bounding box center [916, 257] width 199 height 443
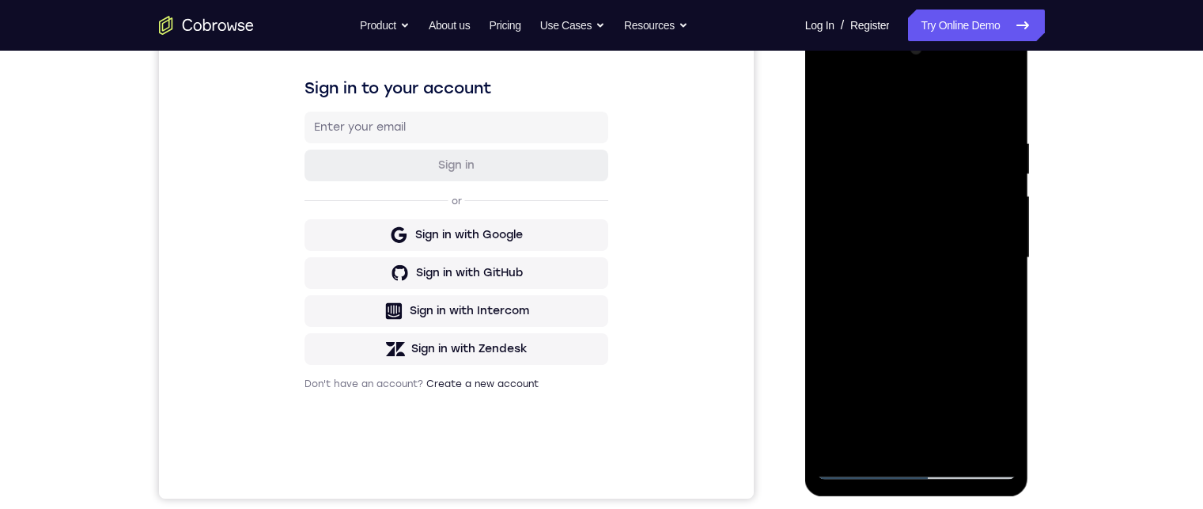
drag, startPoint x: 917, startPoint y: 320, endPoint x: 918, endPoint y: 287, distance: 32.5
click at [918, 286] on div at bounding box center [916, 257] width 199 height 443
drag, startPoint x: 921, startPoint y: 364, endPoint x: 926, endPoint y: 245, distance: 118.8
click at [925, 250] on div at bounding box center [916, 257] width 199 height 443
click at [932, 229] on div at bounding box center [916, 257] width 199 height 443
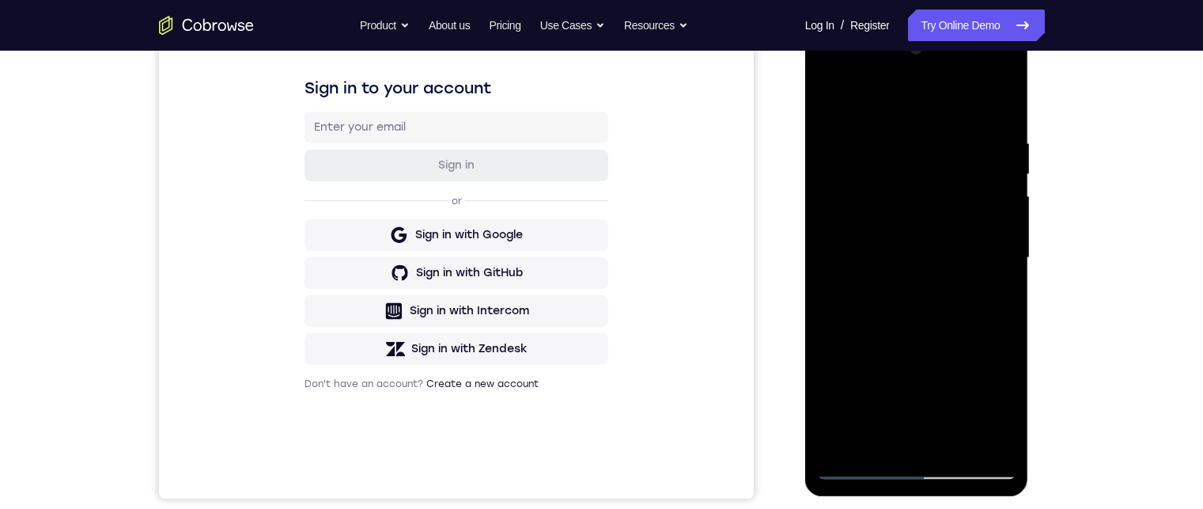
drag, startPoint x: 925, startPoint y: 273, endPoint x: 928, endPoint y: 214, distance: 59.4
click at [928, 215] on div at bounding box center [916, 257] width 199 height 443
drag, startPoint x: 928, startPoint y: 214, endPoint x: 931, endPoint y: 263, distance: 49.9
click at [930, 264] on div at bounding box center [916, 257] width 199 height 443
drag, startPoint x: 943, startPoint y: 239, endPoint x: 943, endPoint y: 274, distance: 34.8
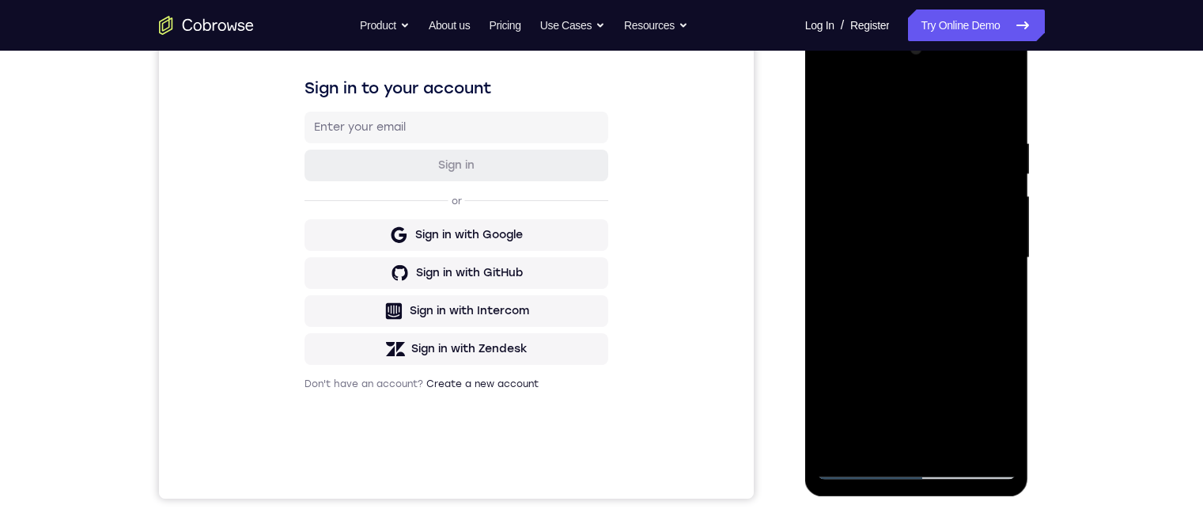
click at [943, 274] on div at bounding box center [916, 257] width 199 height 443
drag, startPoint x: 949, startPoint y: 263, endPoint x: 950, endPoint y: 275, distance: 12.7
click at [950, 275] on div at bounding box center [916, 257] width 199 height 443
drag, startPoint x: 920, startPoint y: 357, endPoint x: 926, endPoint y: 218, distance: 138.5
click at [926, 225] on div at bounding box center [916, 257] width 199 height 443
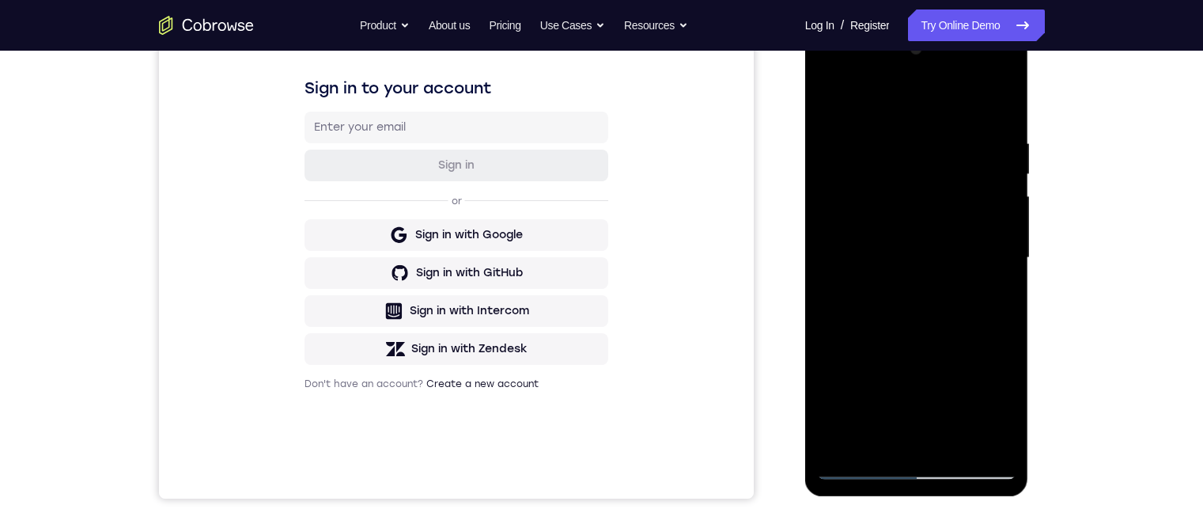
drag, startPoint x: 925, startPoint y: 328, endPoint x: 904, endPoint y: 189, distance: 140.7
click at [905, 198] on div at bounding box center [916, 257] width 199 height 443
drag, startPoint x: 917, startPoint y: 324, endPoint x: 917, endPoint y: 196, distance: 128.1
click at [917, 172] on div at bounding box center [916, 257] width 199 height 443
drag, startPoint x: 926, startPoint y: 345, endPoint x: 924, endPoint y: 188, distance: 156.6
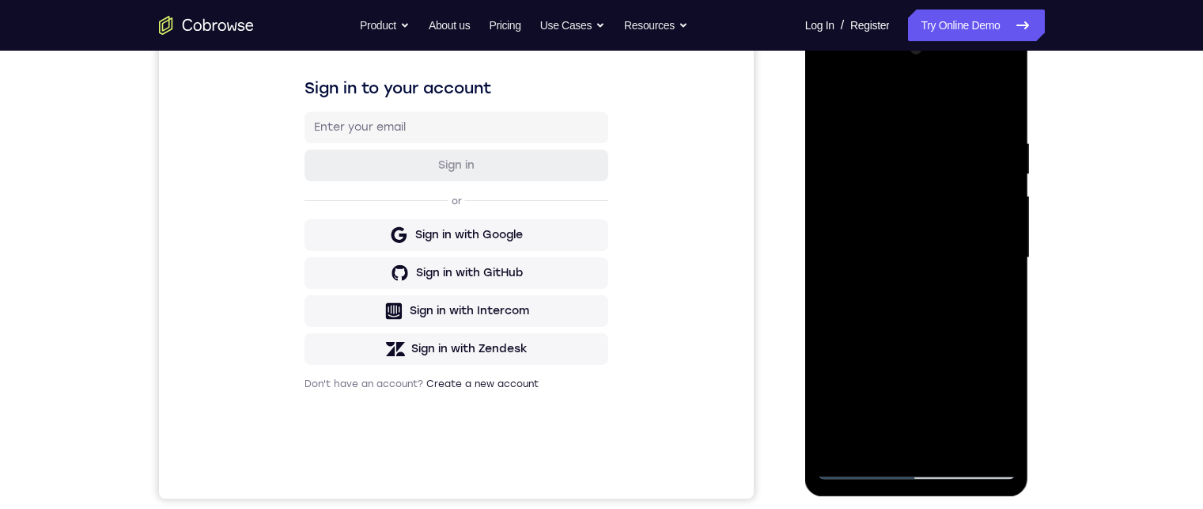
click at [921, 191] on div at bounding box center [916, 257] width 199 height 443
drag, startPoint x: 930, startPoint y: 282, endPoint x: 930, endPoint y: 237, distance: 44.3
click at [930, 238] on div at bounding box center [916, 257] width 199 height 443
drag, startPoint x: 914, startPoint y: 282, endPoint x: 912, endPoint y: 266, distance: 16.0
click at [912, 267] on div at bounding box center [916, 257] width 199 height 443
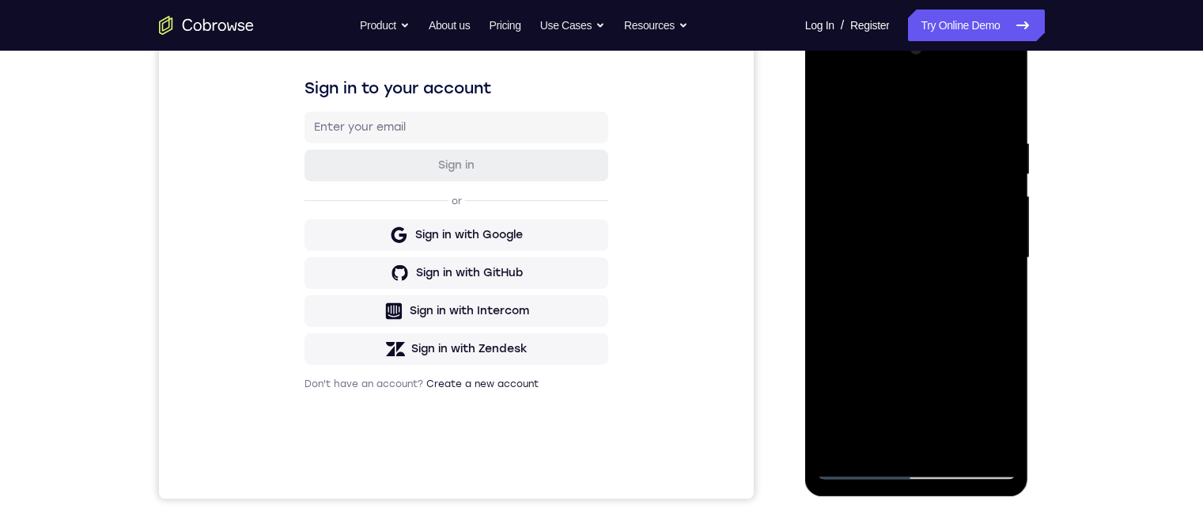
drag, startPoint x: 922, startPoint y: 308, endPoint x: 922, endPoint y: 176, distance: 132.9
click at [922, 177] on div at bounding box center [916, 257] width 199 height 443
click at [908, 146] on div at bounding box center [916, 257] width 199 height 443
drag, startPoint x: 921, startPoint y: 323, endPoint x: 902, endPoint y: 185, distance: 138.9
click at [902, 185] on div at bounding box center [916, 257] width 199 height 443
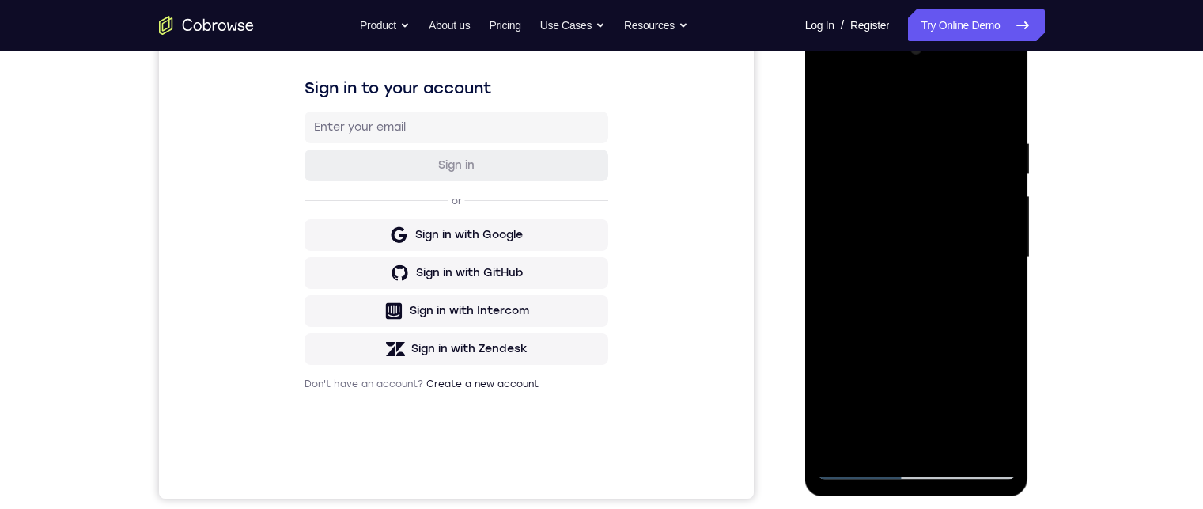
click at [831, 247] on div at bounding box center [916, 257] width 199 height 443
drag, startPoint x: 905, startPoint y: 290, endPoint x: 898, endPoint y: 165, distance: 125.9
click at [898, 168] on div at bounding box center [916, 257] width 199 height 443
drag, startPoint x: 921, startPoint y: 289, endPoint x: 895, endPoint y: 186, distance: 106.7
click at [895, 187] on div at bounding box center [916, 257] width 199 height 443
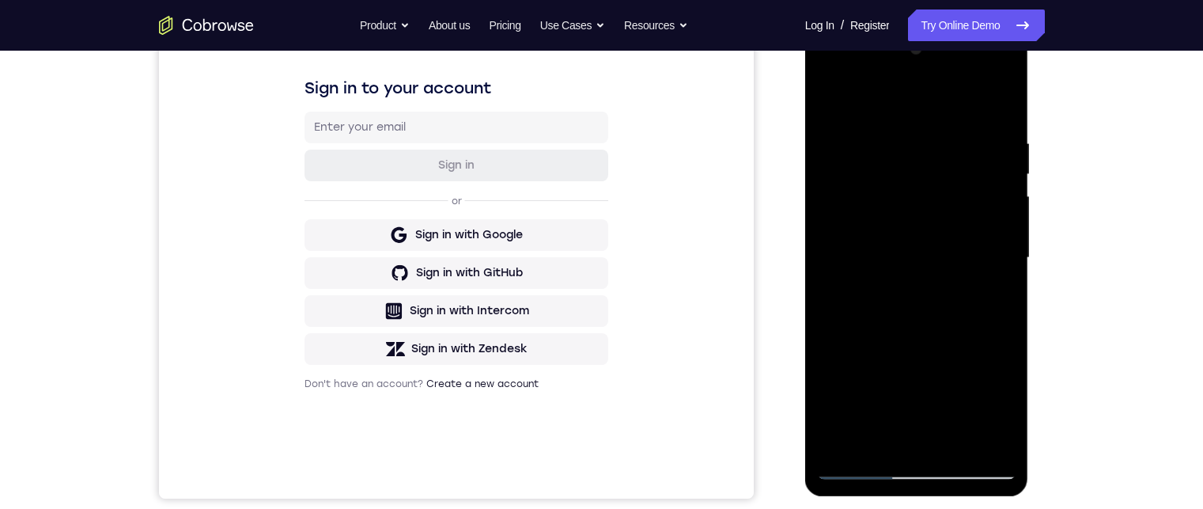
drag, startPoint x: 832, startPoint y: 360, endPoint x: 883, endPoint y: 351, distance: 51.4
click at [830, 360] on div at bounding box center [916, 257] width 199 height 443
drag, startPoint x: 902, startPoint y: 327, endPoint x: 883, endPoint y: 190, distance: 138.9
click at [883, 193] on div at bounding box center [916, 257] width 199 height 443
drag, startPoint x: 914, startPoint y: 310, endPoint x: 872, endPoint y: 153, distance: 162.9
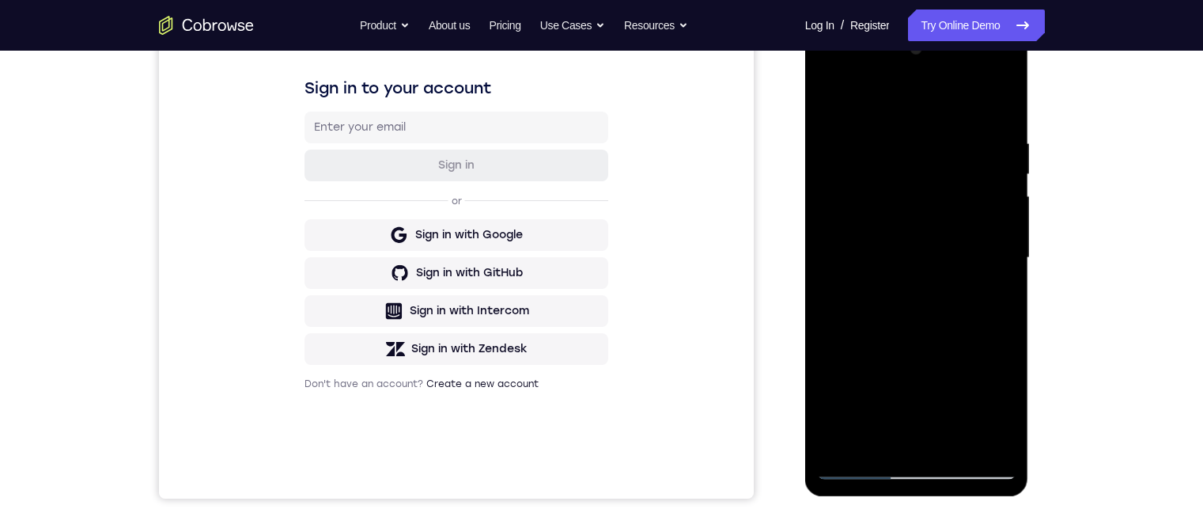
click at [872, 153] on div at bounding box center [916, 257] width 199 height 443
click at [924, 321] on div at bounding box center [916, 257] width 199 height 443
drag, startPoint x: 929, startPoint y: 300, endPoint x: 922, endPoint y: 168, distance: 132.3
click at [920, 142] on div at bounding box center [916, 257] width 199 height 443
drag, startPoint x: 917, startPoint y: 202, endPoint x: 902, endPoint y: 108, distance: 96.1
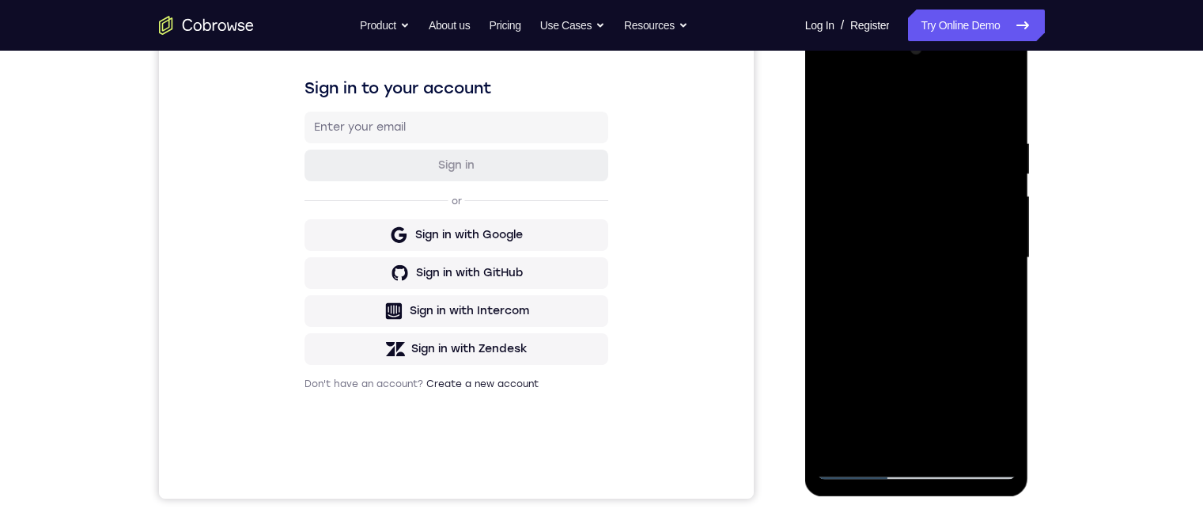
click at [898, 107] on div at bounding box center [916, 257] width 199 height 443
drag, startPoint x: 912, startPoint y: 212, endPoint x: 905, endPoint y: 162, distance: 50.3
click at [903, 161] on div at bounding box center [916, 257] width 199 height 443
drag, startPoint x: 938, startPoint y: 274, endPoint x: 902, endPoint y: 176, distance: 104.3
click at [902, 175] on div at bounding box center [916, 257] width 199 height 443
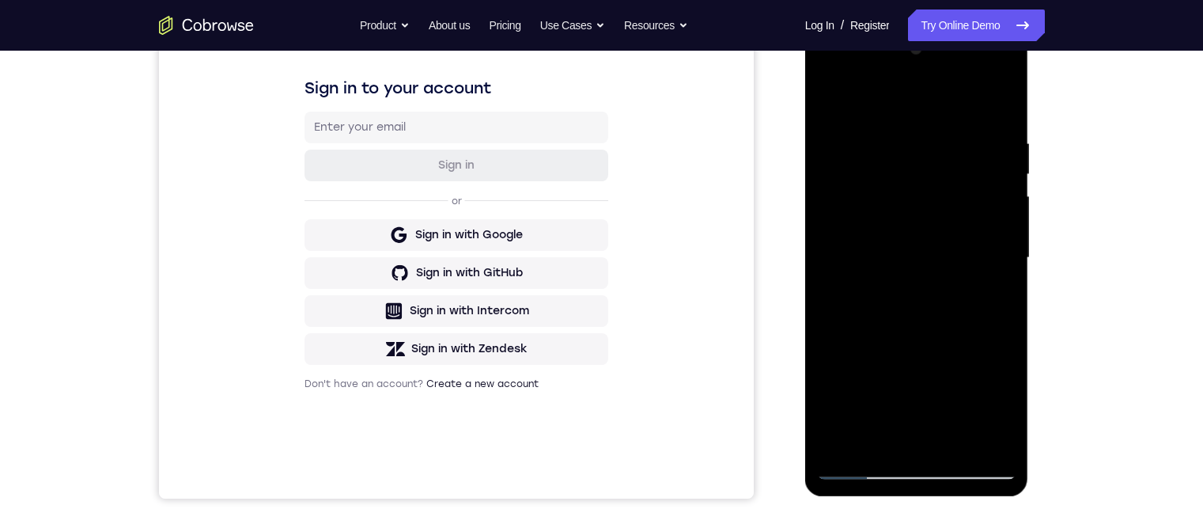
drag, startPoint x: 918, startPoint y: 316, endPoint x: 946, endPoint y: 182, distance: 136.5
click at [946, 183] on div at bounding box center [916, 257] width 199 height 443
drag, startPoint x: 940, startPoint y: 357, endPoint x: 939, endPoint y: 263, distance: 93.3
click at [938, 264] on div at bounding box center [916, 257] width 199 height 443
drag, startPoint x: 937, startPoint y: 327, endPoint x: 935, endPoint y: 215, distance: 111.5
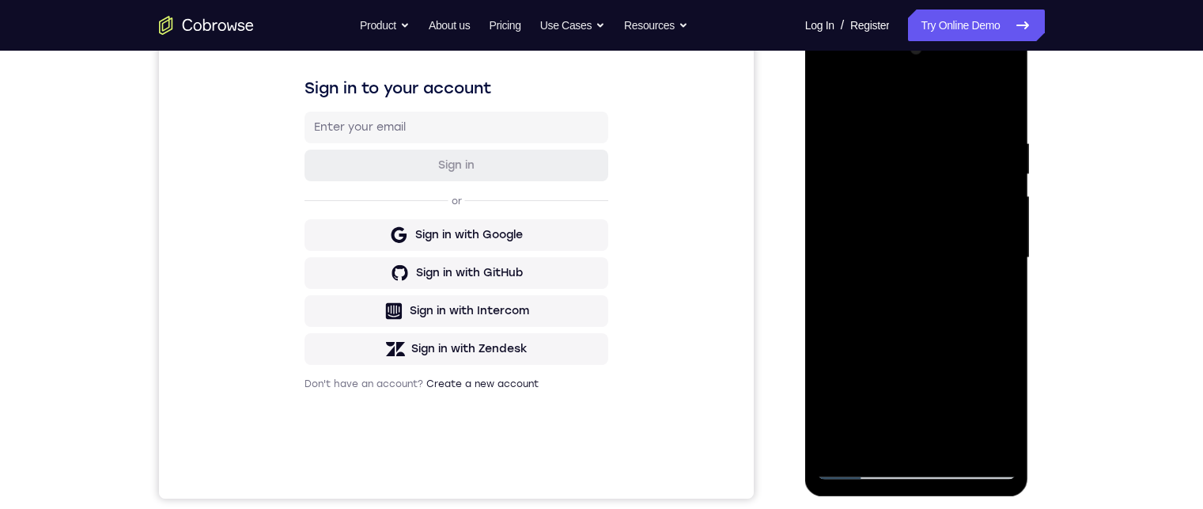
click at [933, 214] on div at bounding box center [916, 257] width 199 height 443
drag, startPoint x: 946, startPoint y: 354, endPoint x: 946, endPoint y: 226, distance: 127.3
click at [943, 226] on div at bounding box center [916, 257] width 199 height 443
click at [925, 238] on div at bounding box center [916, 257] width 199 height 443
drag, startPoint x: 928, startPoint y: 348, endPoint x: 934, endPoint y: 236, distance: 112.4
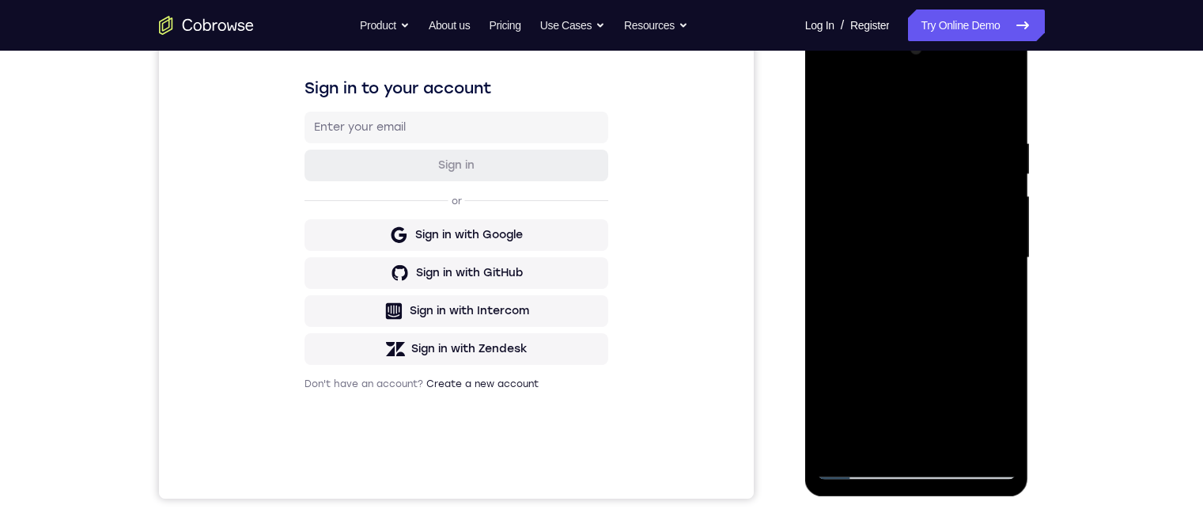
click at [934, 244] on div at bounding box center [916, 257] width 199 height 443
drag, startPoint x: 905, startPoint y: 314, endPoint x: 894, endPoint y: 240, distance: 74.3
click at [897, 249] on div at bounding box center [916, 257] width 199 height 443
drag, startPoint x: 906, startPoint y: 363, endPoint x: 919, endPoint y: 212, distance: 151.6
click at [914, 215] on div at bounding box center [916, 257] width 199 height 443
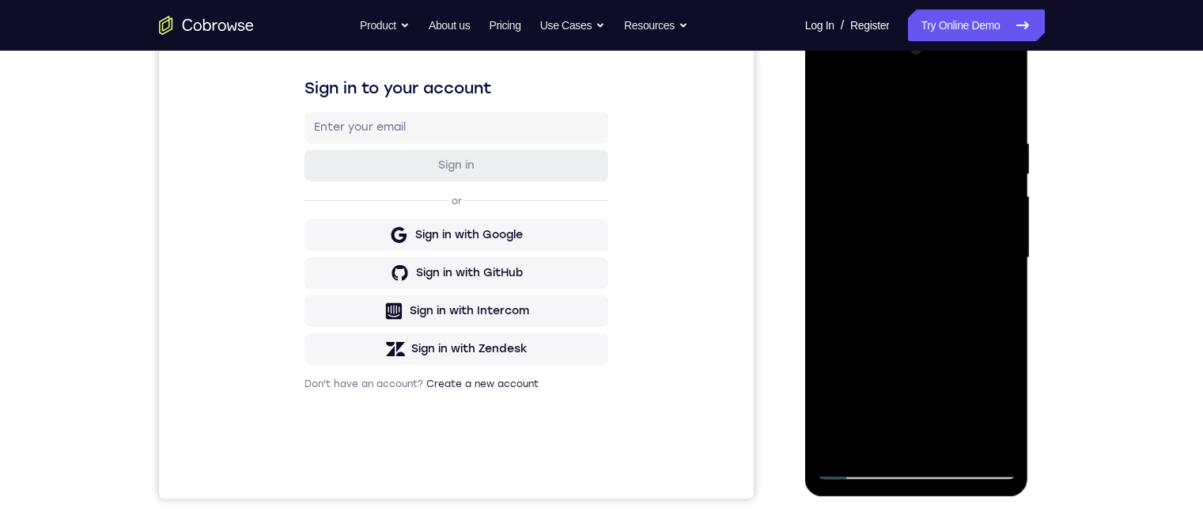
drag, startPoint x: 918, startPoint y: 331, endPoint x: 917, endPoint y: 239, distance: 91.7
click at [917, 236] on div at bounding box center [916, 257] width 199 height 443
drag, startPoint x: 920, startPoint y: 354, endPoint x: 929, endPoint y: 263, distance: 91.4
click at [928, 264] on div at bounding box center [916, 257] width 199 height 443
drag, startPoint x: 920, startPoint y: 216, endPoint x: 926, endPoint y: 289, distance: 73.0
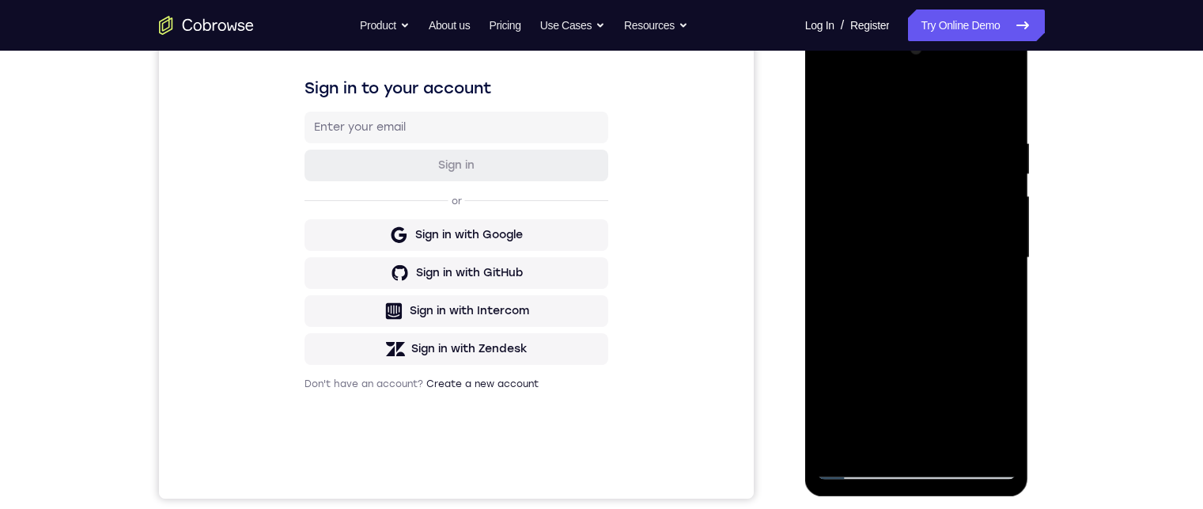
click at [926, 288] on div at bounding box center [916, 257] width 199 height 443
drag, startPoint x: 927, startPoint y: 214, endPoint x: 932, endPoint y: 324, distance: 110.9
click at [932, 326] on div at bounding box center [916, 257] width 199 height 443
drag, startPoint x: 951, startPoint y: 316, endPoint x: 949, endPoint y: 346, distance: 30.9
click at [949, 346] on div at bounding box center [916, 257] width 199 height 443
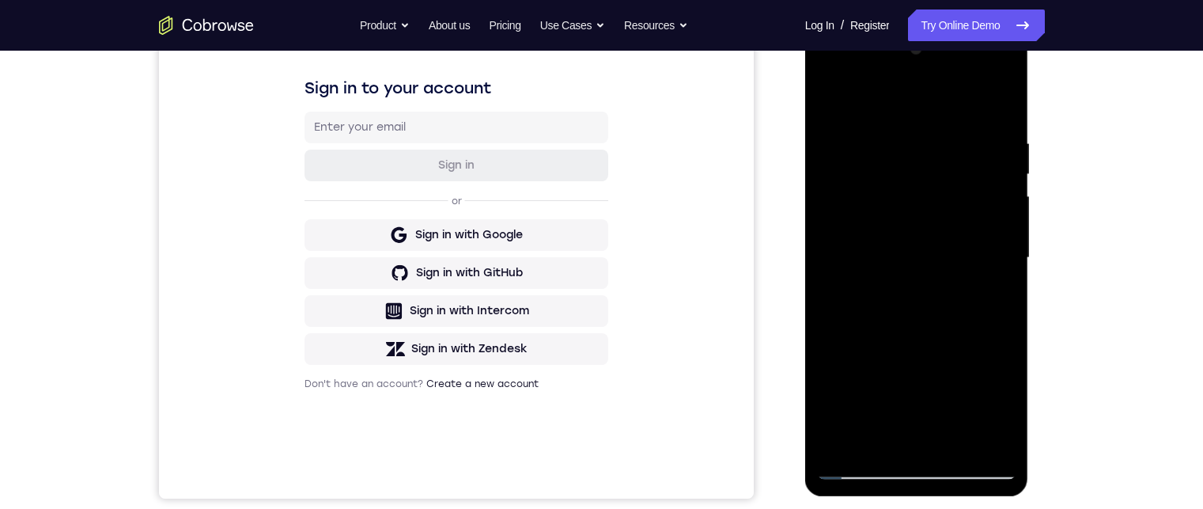
drag, startPoint x: 954, startPoint y: 238, endPoint x: 953, endPoint y: 351, distance: 113.1
click at [953, 351] on div at bounding box center [916, 257] width 199 height 443
drag, startPoint x: 933, startPoint y: 338, endPoint x: 945, endPoint y: 267, distance: 71.4
click at [944, 275] on div at bounding box center [916, 257] width 199 height 443
drag, startPoint x: 944, startPoint y: 359, endPoint x: 952, endPoint y: 275, distance: 84.2
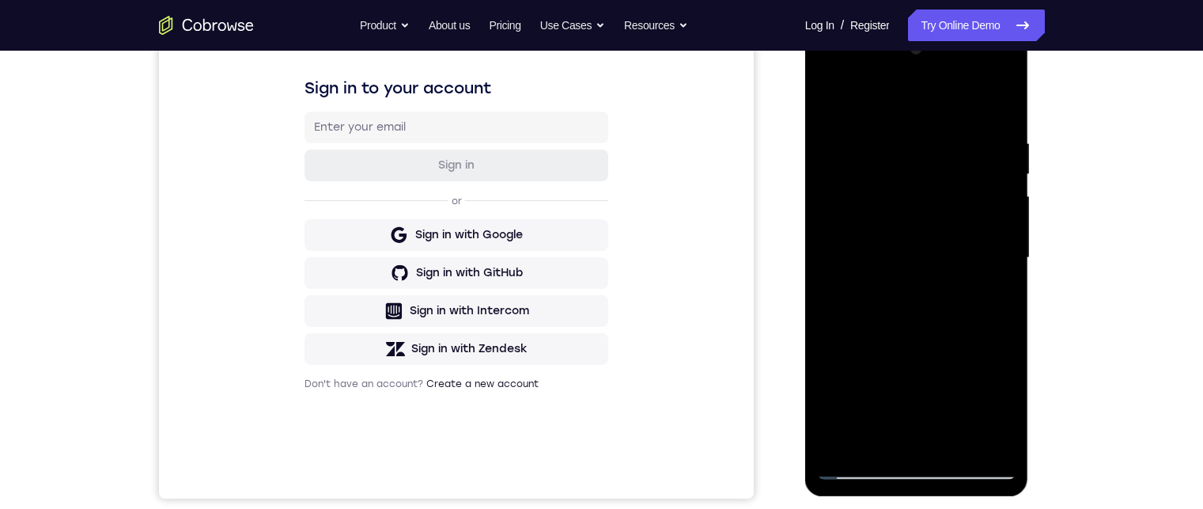
click at [952, 280] on div at bounding box center [916, 257] width 199 height 443
click at [926, 316] on div at bounding box center [916, 257] width 199 height 443
drag, startPoint x: 912, startPoint y: 339, endPoint x: 910, endPoint y: 329, distance: 10.6
click at [912, 332] on div at bounding box center [916, 257] width 199 height 443
drag, startPoint x: 923, startPoint y: 376, endPoint x: 920, endPoint y: 299, distance: 76.8
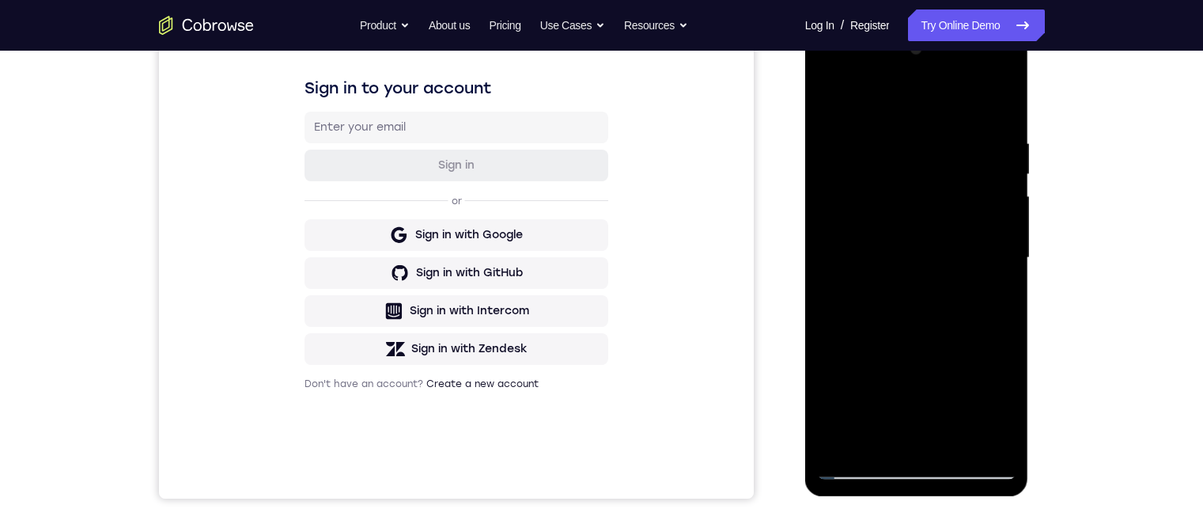
click at [922, 301] on div at bounding box center [916, 257] width 199 height 443
drag, startPoint x: 918, startPoint y: 359, endPoint x: 923, endPoint y: 300, distance: 59.5
click at [925, 309] on div at bounding box center [916, 257] width 199 height 443
drag, startPoint x: 920, startPoint y: 372, endPoint x: 940, endPoint y: 297, distance: 76.9
click at [940, 301] on div at bounding box center [916, 257] width 199 height 443
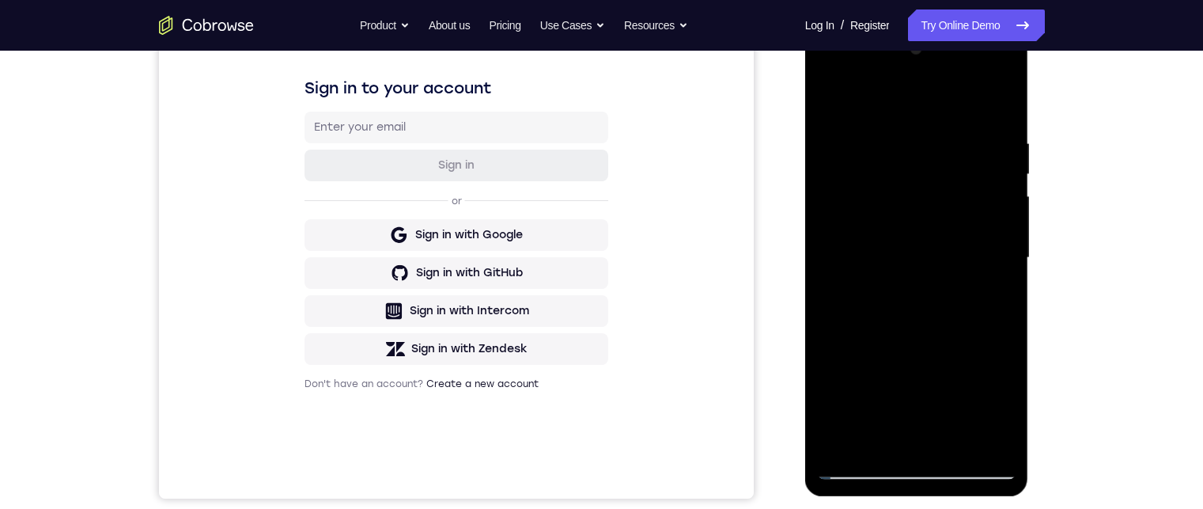
drag, startPoint x: 936, startPoint y: 380, endPoint x: 947, endPoint y: 302, distance: 79.1
click at [947, 305] on div at bounding box center [916, 257] width 199 height 443
click at [1003, 221] on div at bounding box center [916, 257] width 199 height 443
click at [954, 206] on div at bounding box center [916, 257] width 199 height 443
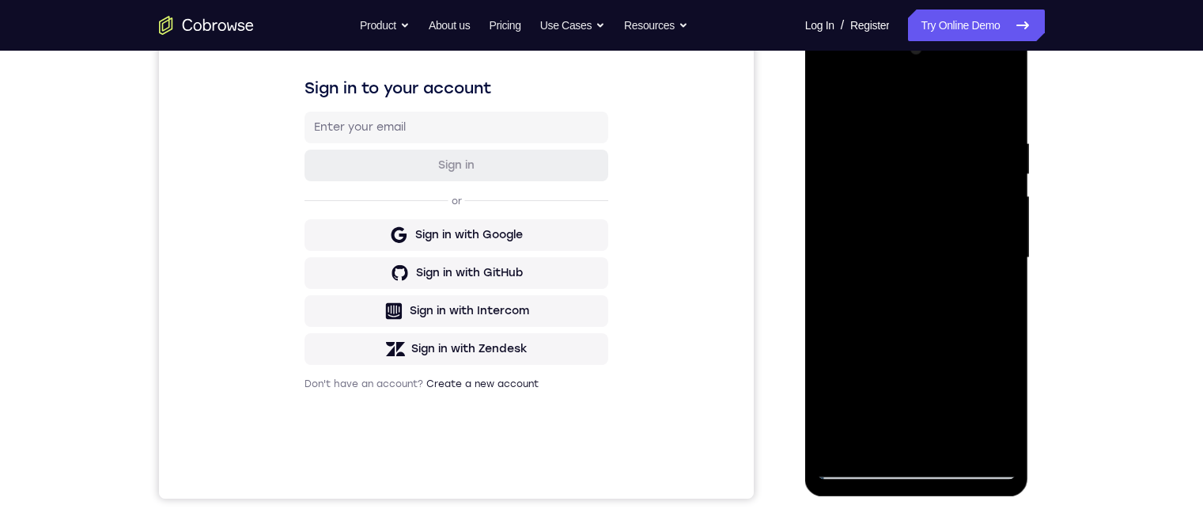
drag, startPoint x: 957, startPoint y: 289, endPoint x: 965, endPoint y: 213, distance: 77.1
click at [963, 220] on div at bounding box center [916, 257] width 199 height 443
drag, startPoint x: 950, startPoint y: 304, endPoint x: 962, endPoint y: 240, distance: 64.4
click at [952, 266] on div at bounding box center [916, 257] width 199 height 443
drag, startPoint x: 930, startPoint y: 357, endPoint x: 933, endPoint y: 311, distance: 46.0
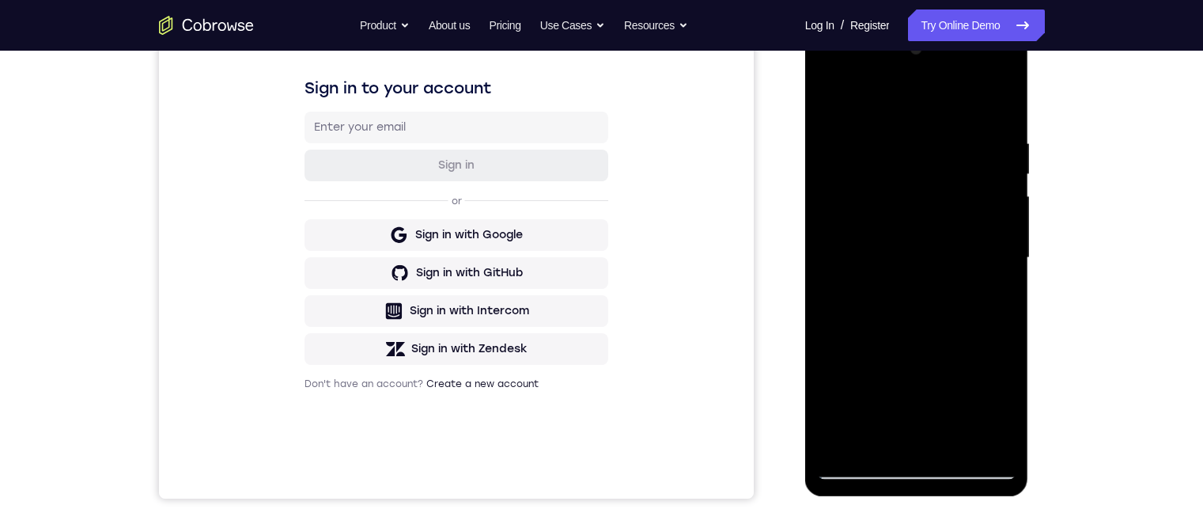
click at [933, 313] on div at bounding box center [916, 257] width 199 height 443
click at [969, 308] on div at bounding box center [916, 257] width 199 height 443
drag, startPoint x: 949, startPoint y: 309, endPoint x: 952, endPoint y: 206, distance: 102.9
click at [952, 216] on div at bounding box center [916, 257] width 199 height 443
drag, startPoint x: 943, startPoint y: 365, endPoint x: 951, endPoint y: 247, distance: 119.0
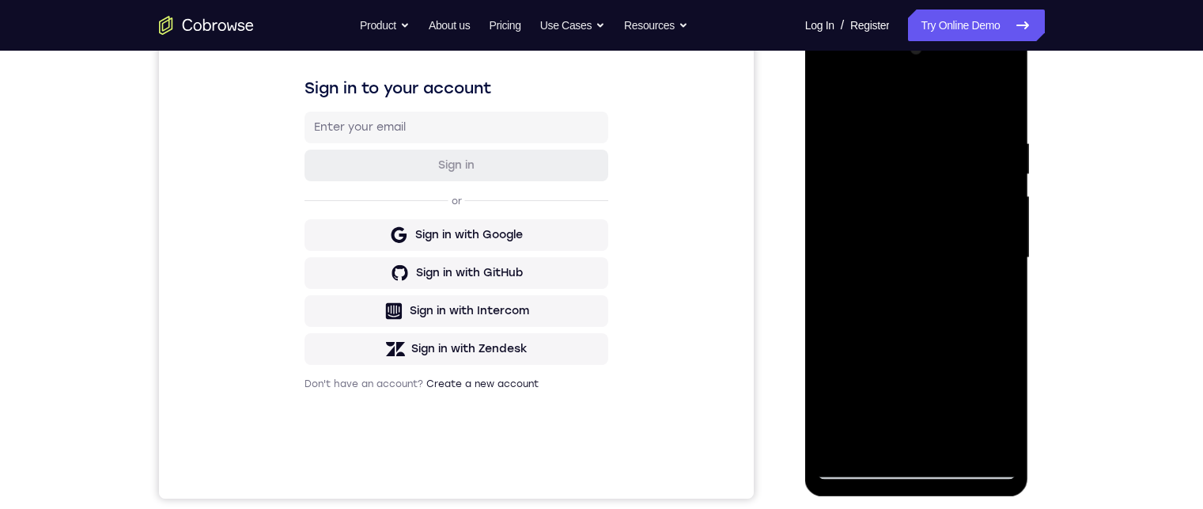
click at [947, 261] on div at bounding box center [916, 257] width 199 height 443
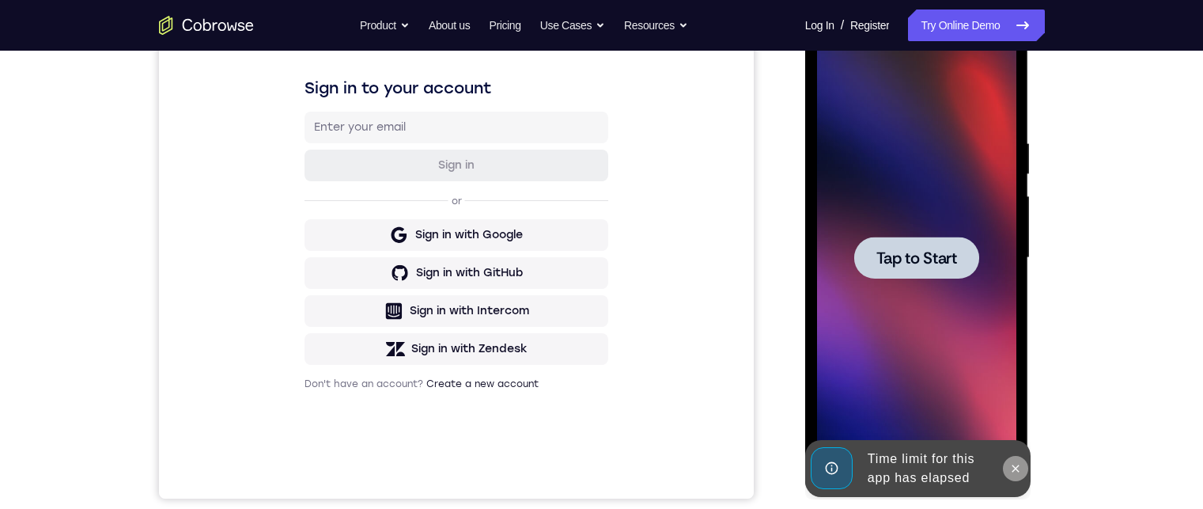
click at [1015, 471] on icon at bounding box center [1015, 468] width 13 height 13
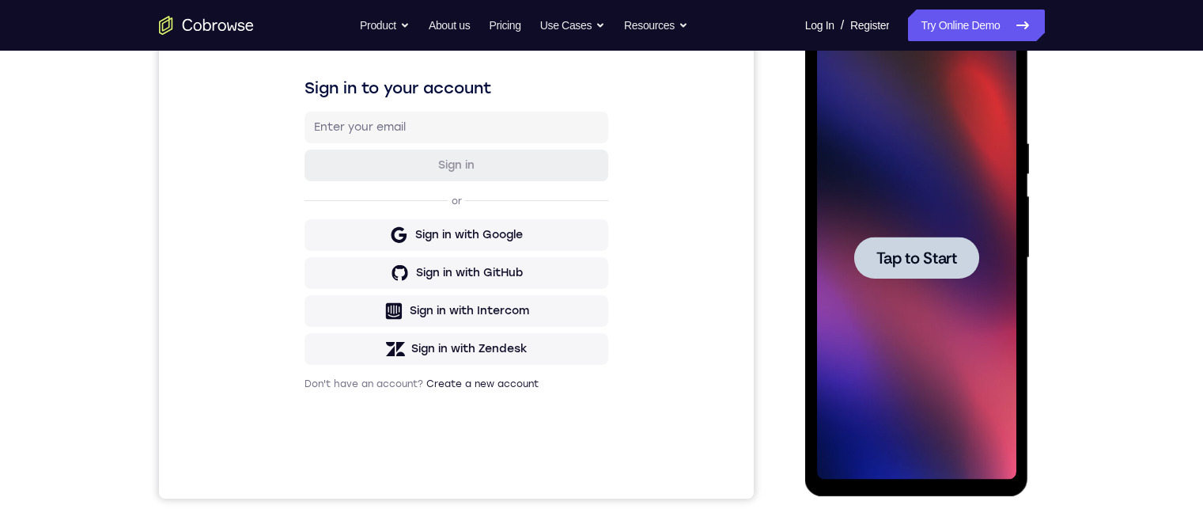
click at [948, 269] on div at bounding box center [916, 257] width 125 height 42
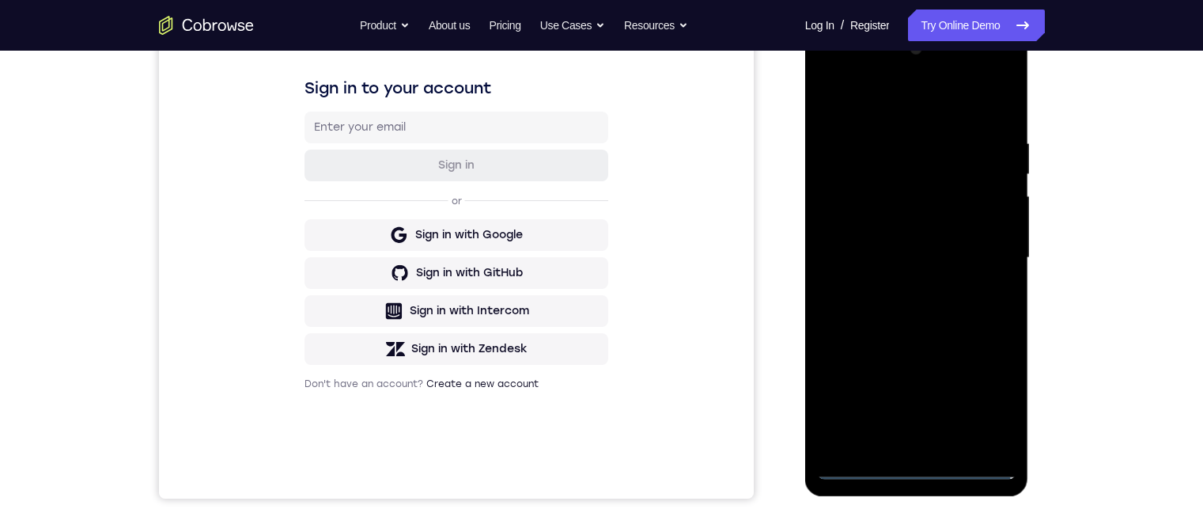
click at [907, 462] on div at bounding box center [916, 257] width 199 height 443
click at [917, 467] on div at bounding box center [916, 257] width 199 height 443
click at [974, 403] on div at bounding box center [916, 257] width 199 height 443
click at [929, 105] on div at bounding box center [916, 257] width 199 height 443
click at [981, 249] on div at bounding box center [916, 257] width 199 height 443
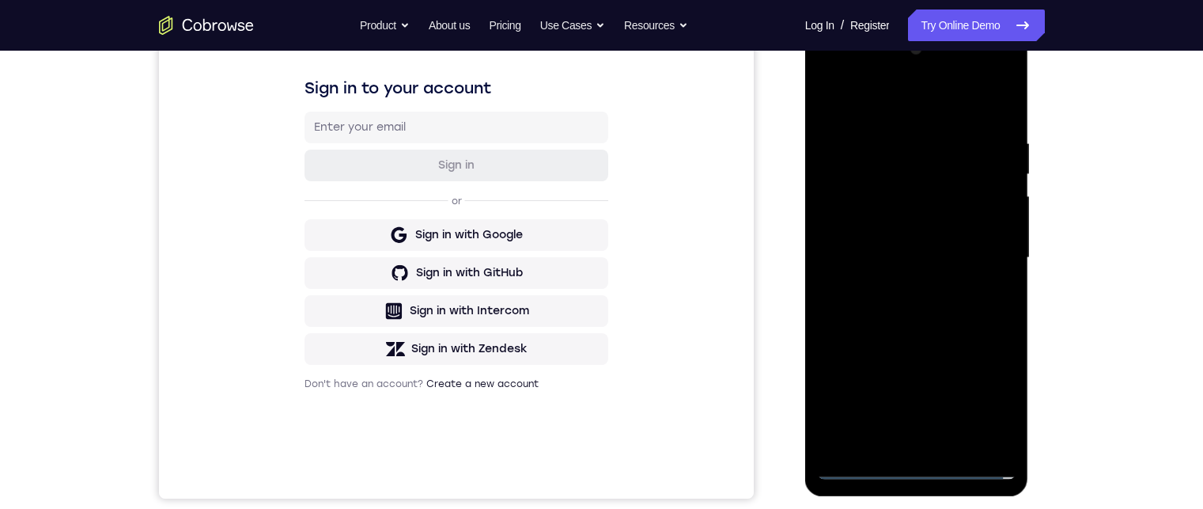
click at [899, 283] on div at bounding box center [916, 257] width 199 height 443
click at [898, 243] on div at bounding box center [916, 257] width 199 height 443
drag, startPoint x: 924, startPoint y: 214, endPoint x: 924, endPoint y: 226, distance: 12.7
click at [924, 218] on div at bounding box center [916, 257] width 199 height 443
click at [925, 228] on div at bounding box center [916, 257] width 199 height 443
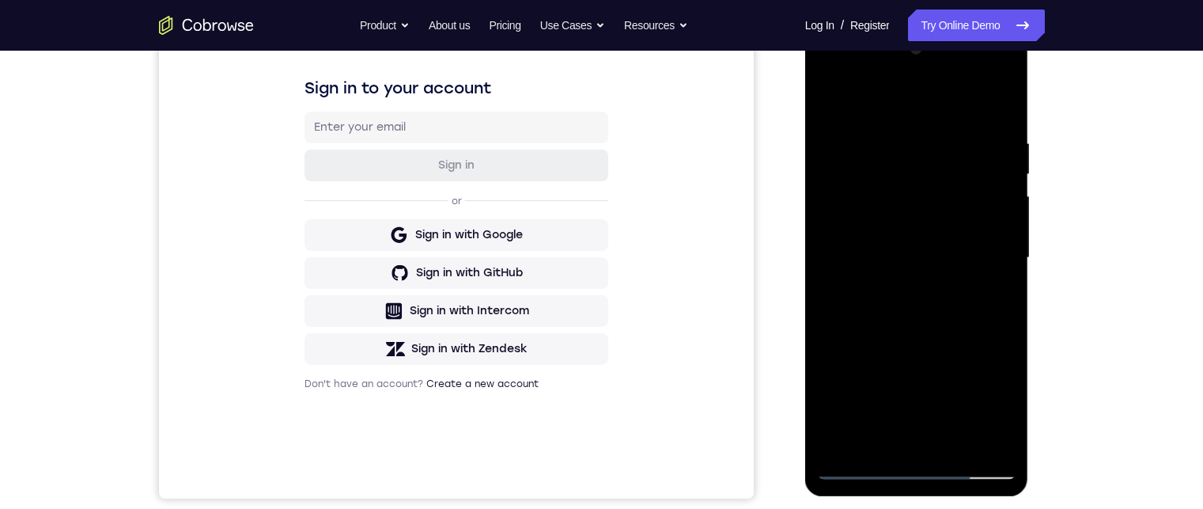
click at [923, 254] on div at bounding box center [916, 257] width 199 height 443
click at [914, 315] on div at bounding box center [916, 257] width 199 height 443
click at [950, 323] on div at bounding box center [916, 257] width 199 height 443
drag, startPoint x: 947, startPoint y: 362, endPoint x: 925, endPoint y: 257, distance: 107.5
click at [927, 265] on div at bounding box center [916, 257] width 199 height 443
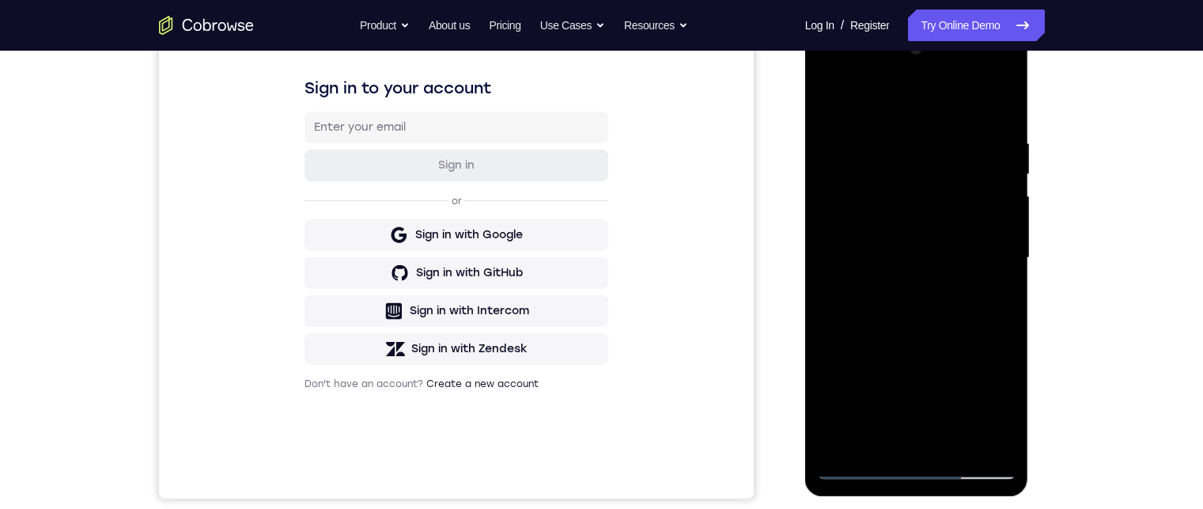
drag, startPoint x: 963, startPoint y: 357, endPoint x: 932, endPoint y: 256, distance: 106.1
click at [935, 263] on div at bounding box center [916, 257] width 199 height 443
click at [934, 259] on div at bounding box center [916, 257] width 199 height 443
drag, startPoint x: 927, startPoint y: 354, endPoint x: 913, endPoint y: 251, distance: 104.5
click at [911, 263] on div at bounding box center [916, 257] width 199 height 443
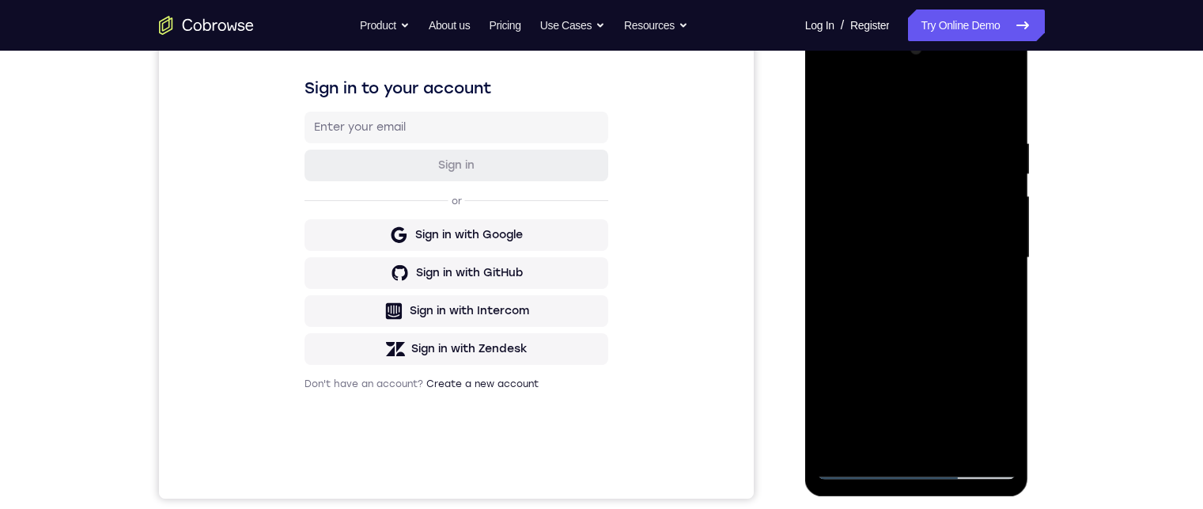
drag, startPoint x: 924, startPoint y: 324, endPoint x: 916, endPoint y: 249, distance: 75.5
click at [916, 248] on div at bounding box center [916, 257] width 199 height 443
drag, startPoint x: 925, startPoint y: 314, endPoint x: 921, endPoint y: 281, distance: 33.5
click at [921, 281] on div at bounding box center [916, 257] width 199 height 443
click at [1004, 281] on div at bounding box center [916, 257] width 199 height 443
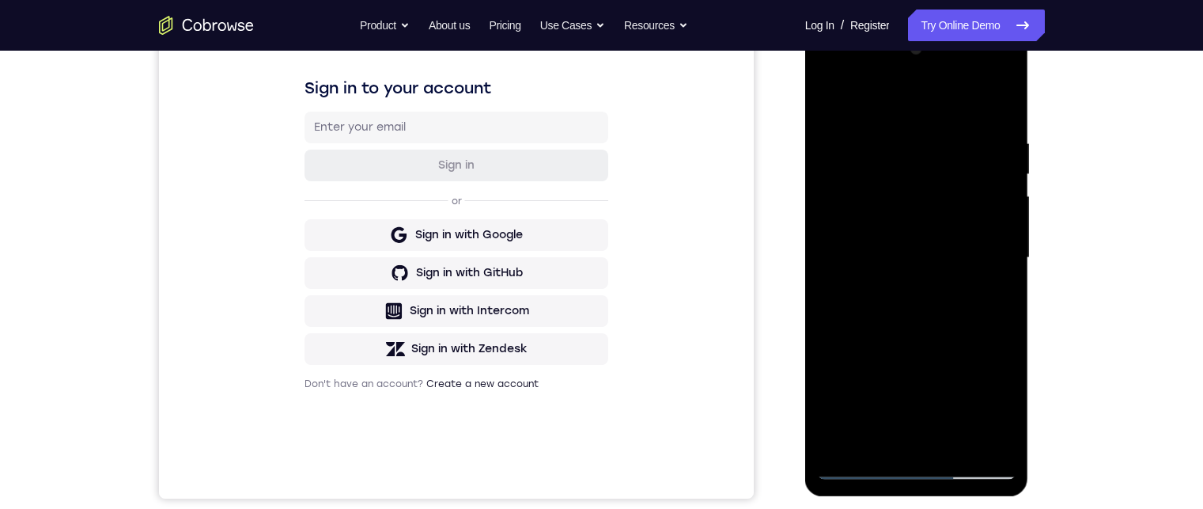
click at [1004, 281] on div at bounding box center [916, 257] width 199 height 443
click at [1004, 282] on div at bounding box center [916, 257] width 199 height 443
click at [830, 285] on div at bounding box center [916, 257] width 199 height 443
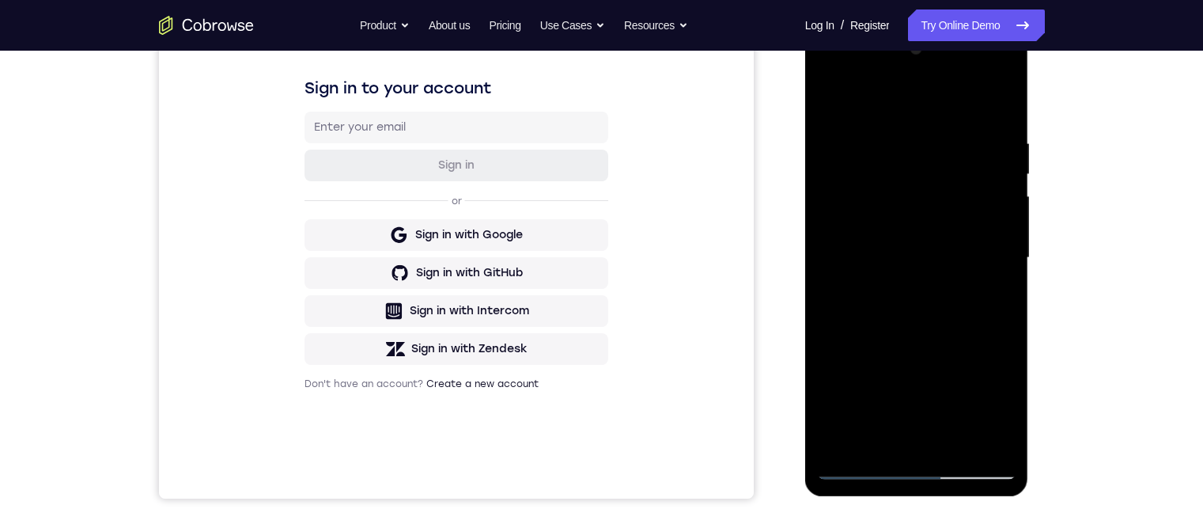
click at [1009, 278] on div at bounding box center [916, 257] width 199 height 443
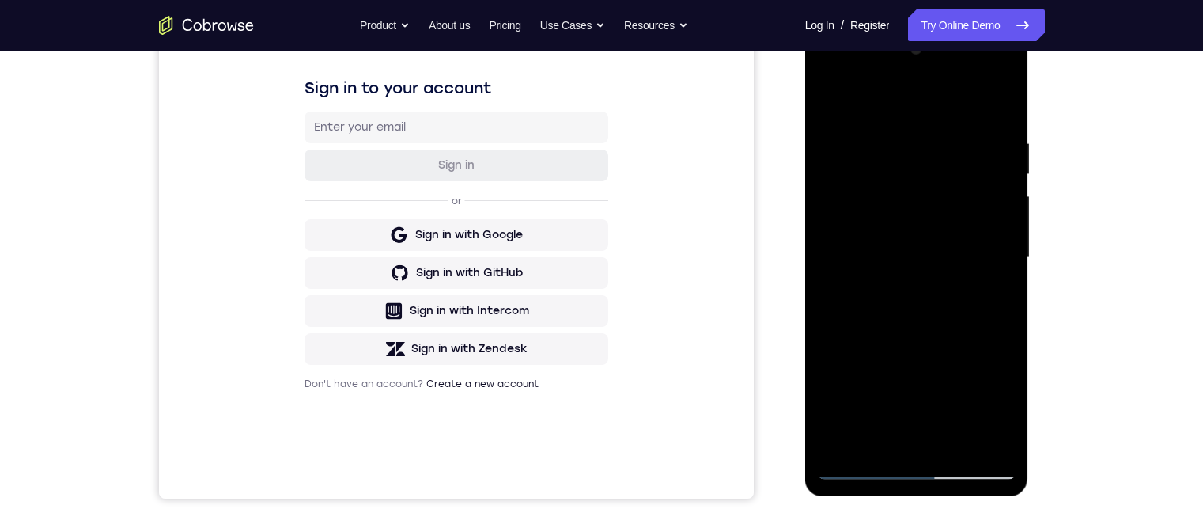
click at [1009, 278] on div at bounding box center [916, 257] width 199 height 443
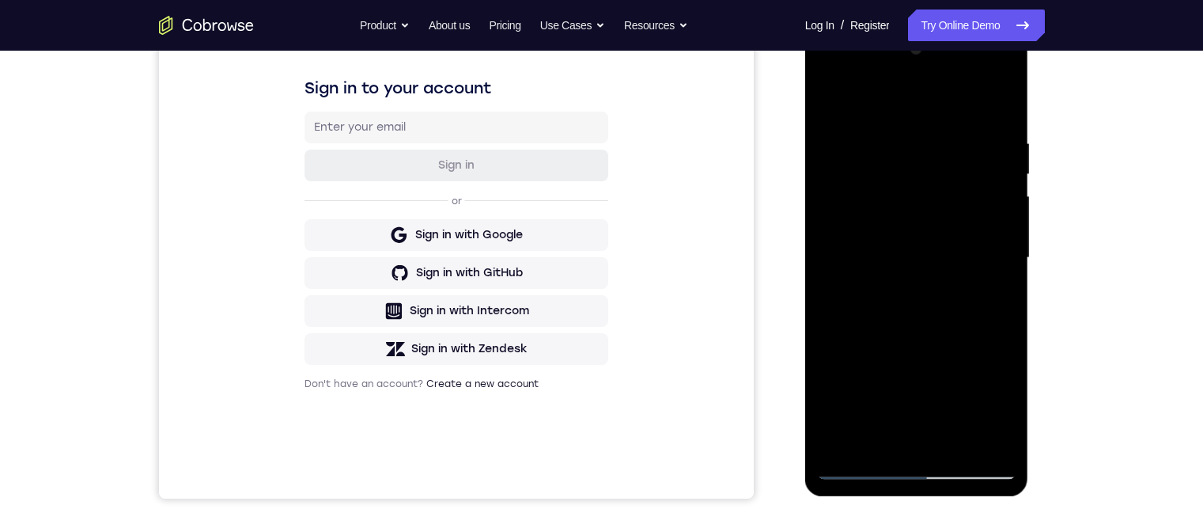
drag, startPoint x: 997, startPoint y: 335, endPoint x: 978, endPoint y: 255, distance: 81.2
click at [978, 255] on div at bounding box center [916, 257] width 199 height 443
click at [970, 259] on div at bounding box center [916, 257] width 199 height 443
click at [959, 246] on div at bounding box center [916, 257] width 199 height 443
drag, startPoint x: 962, startPoint y: 293, endPoint x: 971, endPoint y: 202, distance: 92.2
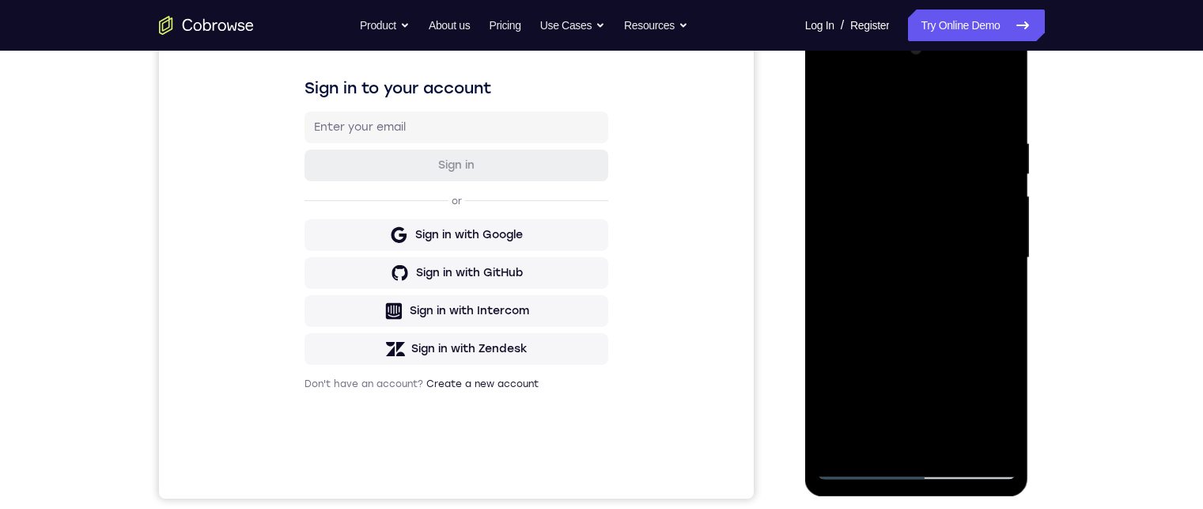
click at [976, 187] on div at bounding box center [916, 257] width 199 height 443
click at [955, 228] on div at bounding box center [916, 257] width 199 height 443
click at [951, 220] on div at bounding box center [916, 257] width 199 height 443
drag, startPoint x: 966, startPoint y: 285, endPoint x: 969, endPoint y: 241, distance: 43.6
click at [968, 244] on div at bounding box center [916, 257] width 199 height 443
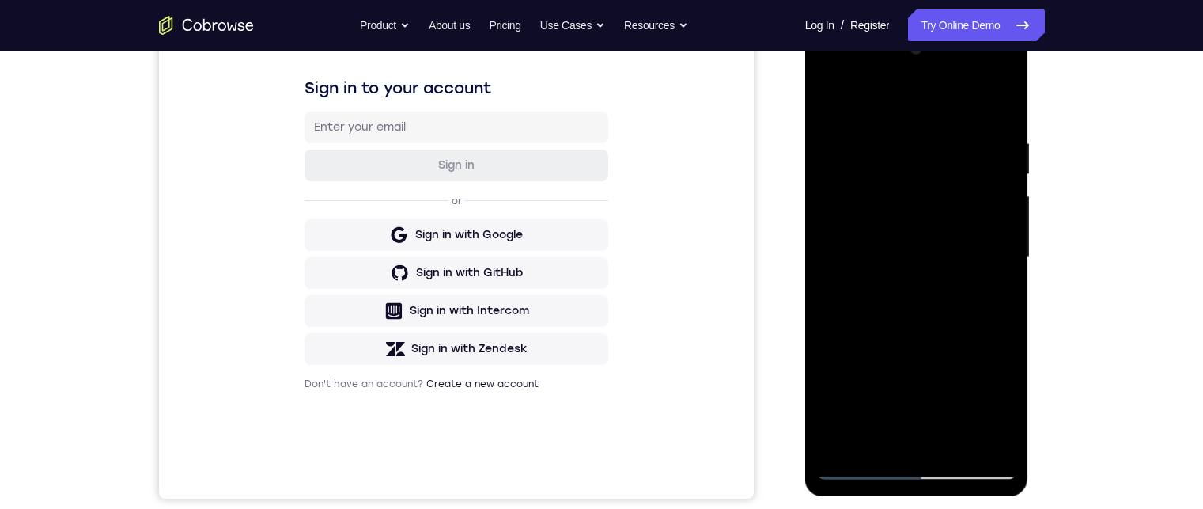
drag, startPoint x: 945, startPoint y: 246, endPoint x: 936, endPoint y: 212, distance: 35.1
click at [938, 214] on div at bounding box center [916, 257] width 199 height 443
click at [926, 206] on div at bounding box center [916, 257] width 199 height 443
drag, startPoint x: 927, startPoint y: 218, endPoint x: 928, endPoint y: 175, distance: 43.5
click at [927, 177] on div at bounding box center [916, 257] width 199 height 443
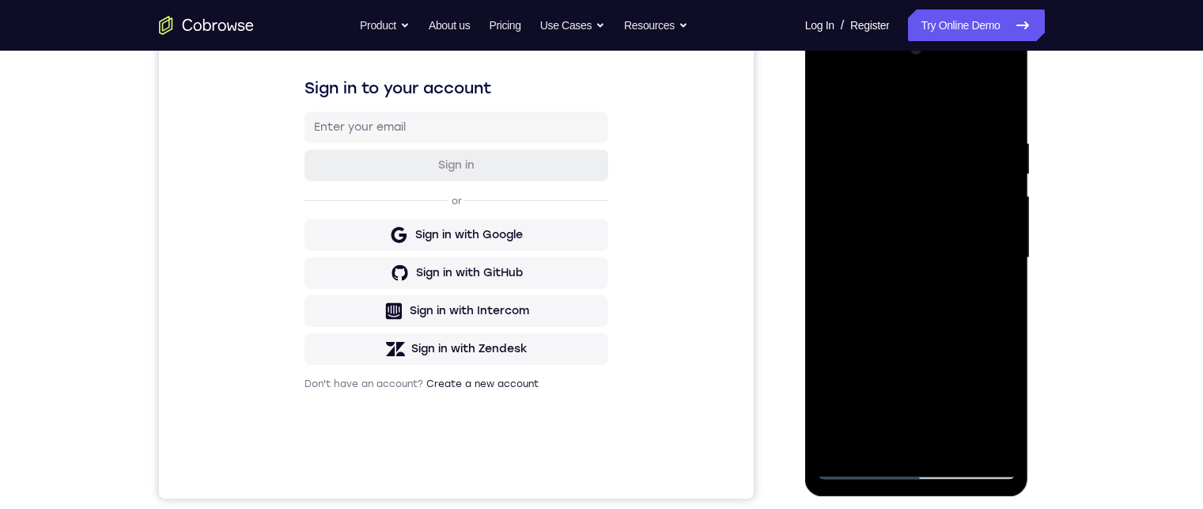
click at [938, 171] on div at bounding box center [916, 257] width 199 height 443
drag, startPoint x: 944, startPoint y: 280, endPoint x: 918, endPoint y: 195, distance: 88.3
click at [922, 202] on div at bounding box center [916, 257] width 199 height 443
drag, startPoint x: 938, startPoint y: 254, endPoint x: 928, endPoint y: 199, distance: 55.4
click at [928, 199] on div at bounding box center [916, 257] width 199 height 443
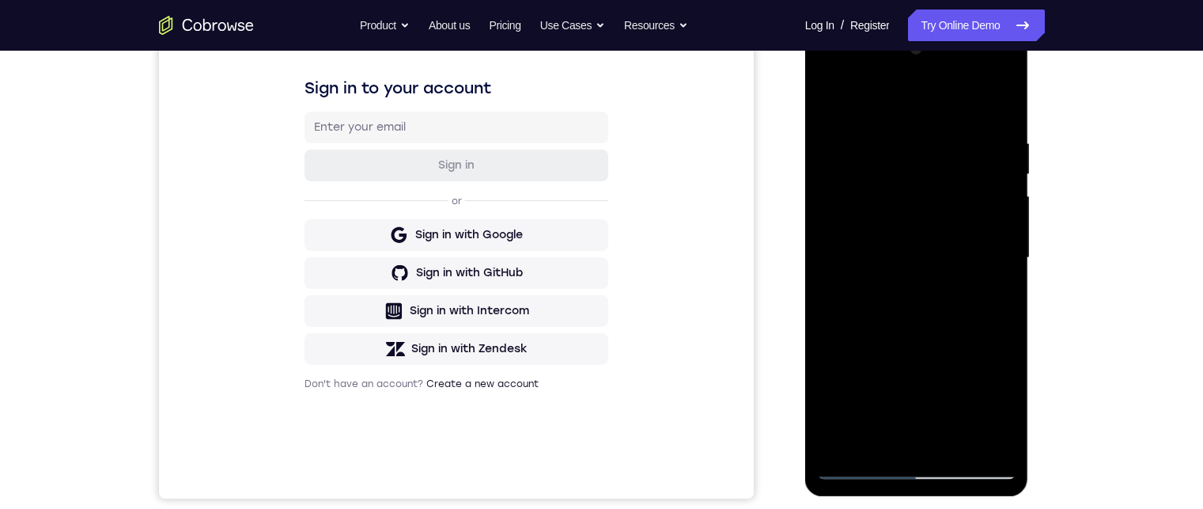
drag, startPoint x: 947, startPoint y: 246, endPoint x: 946, endPoint y: 211, distance: 34.8
click at [946, 210] on div at bounding box center [916, 257] width 199 height 443
click at [996, 224] on div at bounding box center [916, 257] width 199 height 443
click at [998, 174] on div at bounding box center [916, 257] width 199 height 443
drag, startPoint x: 985, startPoint y: 206, endPoint x: 991, endPoint y: 233, distance: 27.5
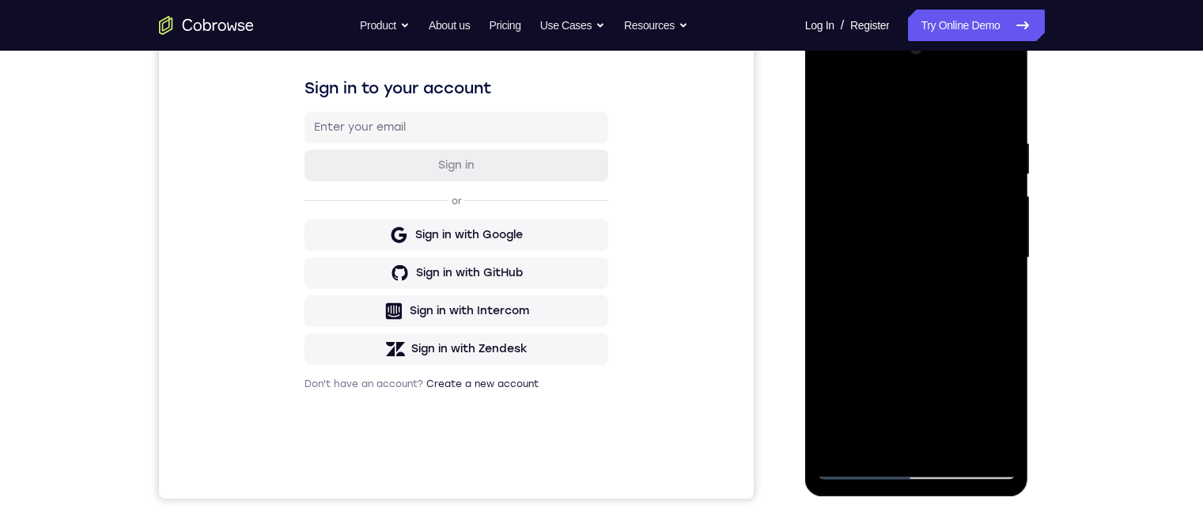
click at [990, 233] on div at bounding box center [916, 257] width 199 height 443
click at [1004, 224] on div at bounding box center [916, 257] width 199 height 443
drag, startPoint x: 977, startPoint y: 193, endPoint x: 980, endPoint y: 214, distance: 20.8
click at [978, 214] on div at bounding box center [916, 257] width 199 height 443
click at [1004, 240] on div at bounding box center [916, 257] width 199 height 443
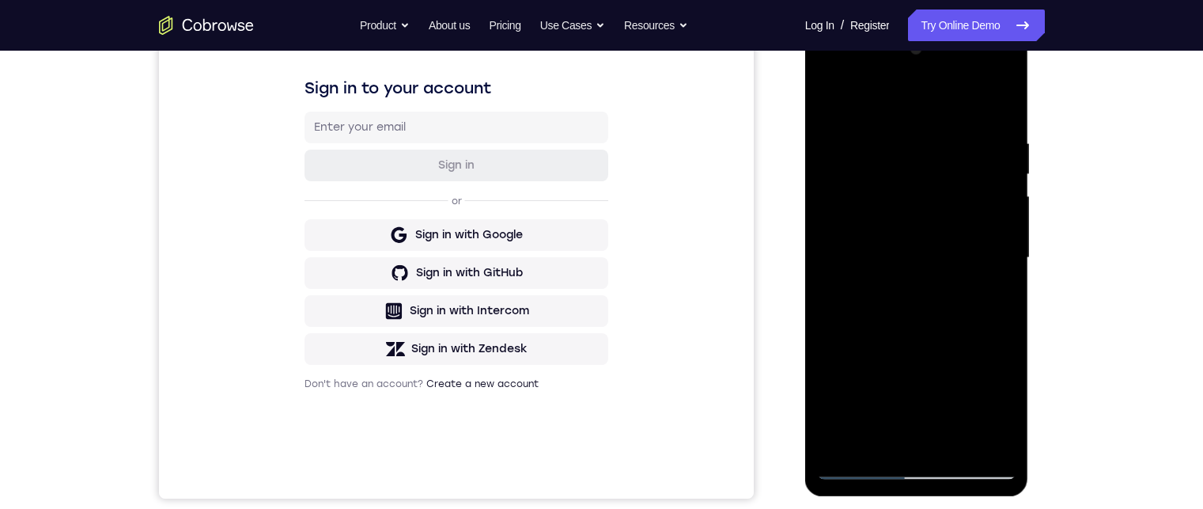
click at [1004, 240] on div at bounding box center [916, 257] width 199 height 443
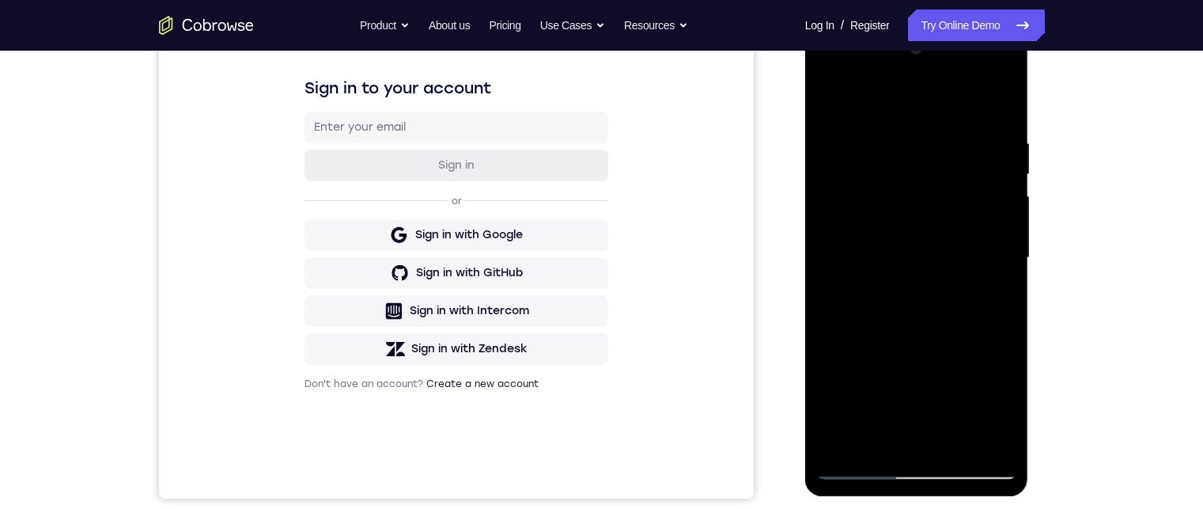
click at [1004, 240] on div at bounding box center [916, 257] width 199 height 443
click at [826, 376] on div at bounding box center [916, 257] width 199 height 443
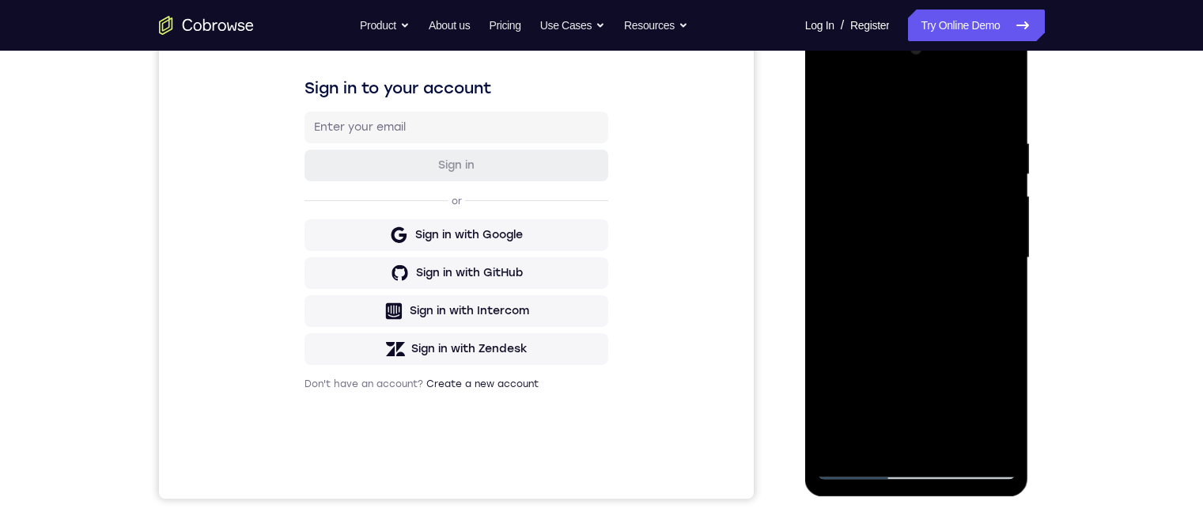
drag, startPoint x: 884, startPoint y: 368, endPoint x: 874, endPoint y: 244, distance: 123.8
click at [876, 257] on div at bounding box center [916, 257] width 199 height 443
drag, startPoint x: 892, startPoint y: 305, endPoint x: 870, endPoint y: 225, distance: 83.7
click at [872, 233] on div at bounding box center [916, 257] width 199 height 443
drag, startPoint x: 881, startPoint y: 338, endPoint x: 869, endPoint y: 220, distance: 118.4
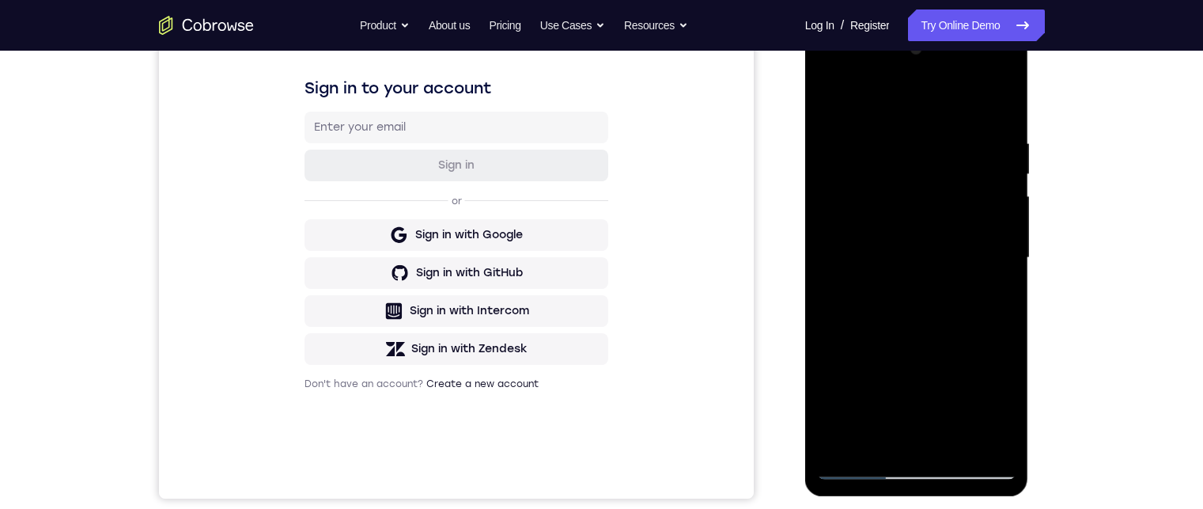
click at [873, 240] on div at bounding box center [916, 257] width 199 height 443
drag, startPoint x: 886, startPoint y: 284, endPoint x: 868, endPoint y: 177, distance: 108.3
click at [870, 180] on div at bounding box center [916, 257] width 199 height 443
drag, startPoint x: 881, startPoint y: 282, endPoint x: 868, endPoint y: 179, distance: 103.7
click at [869, 187] on div at bounding box center [916, 257] width 199 height 443
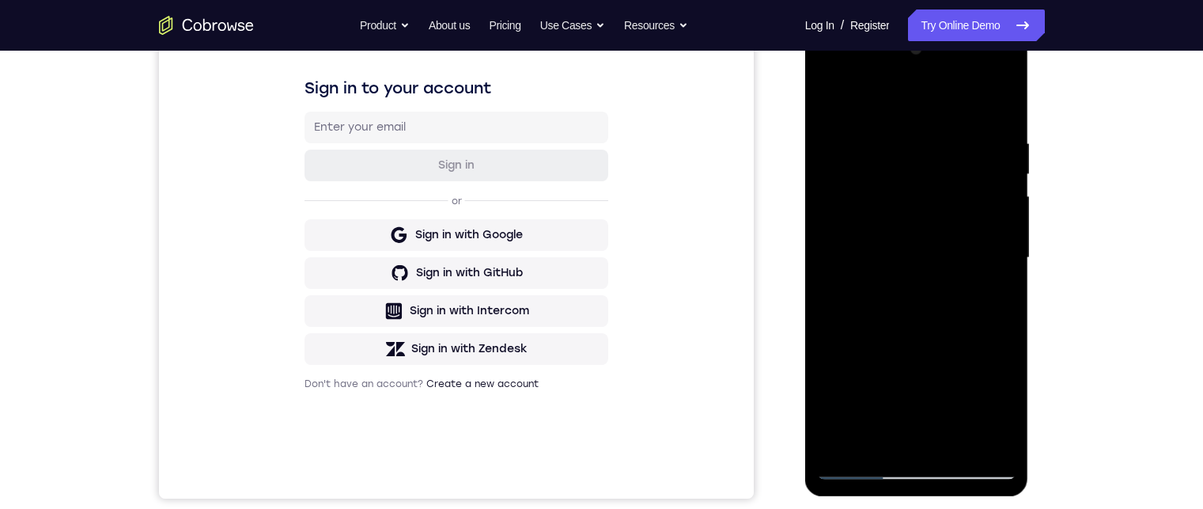
drag, startPoint x: 874, startPoint y: 276, endPoint x: 855, endPoint y: 191, distance: 87.5
click at [859, 206] on div at bounding box center [916, 257] width 199 height 443
click at [856, 195] on div at bounding box center [916, 257] width 199 height 443
click at [1000, 188] on div at bounding box center [916, 257] width 199 height 443
click at [1005, 187] on div at bounding box center [916, 257] width 199 height 443
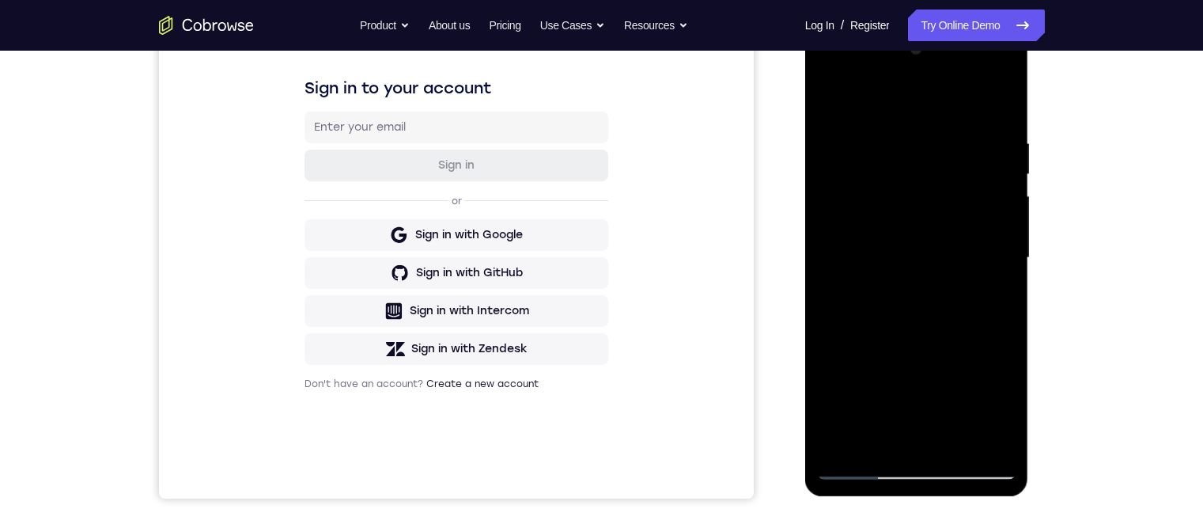
click at [1005, 187] on div at bounding box center [916, 257] width 199 height 443
